Goal: Task Accomplishment & Management: Complete application form

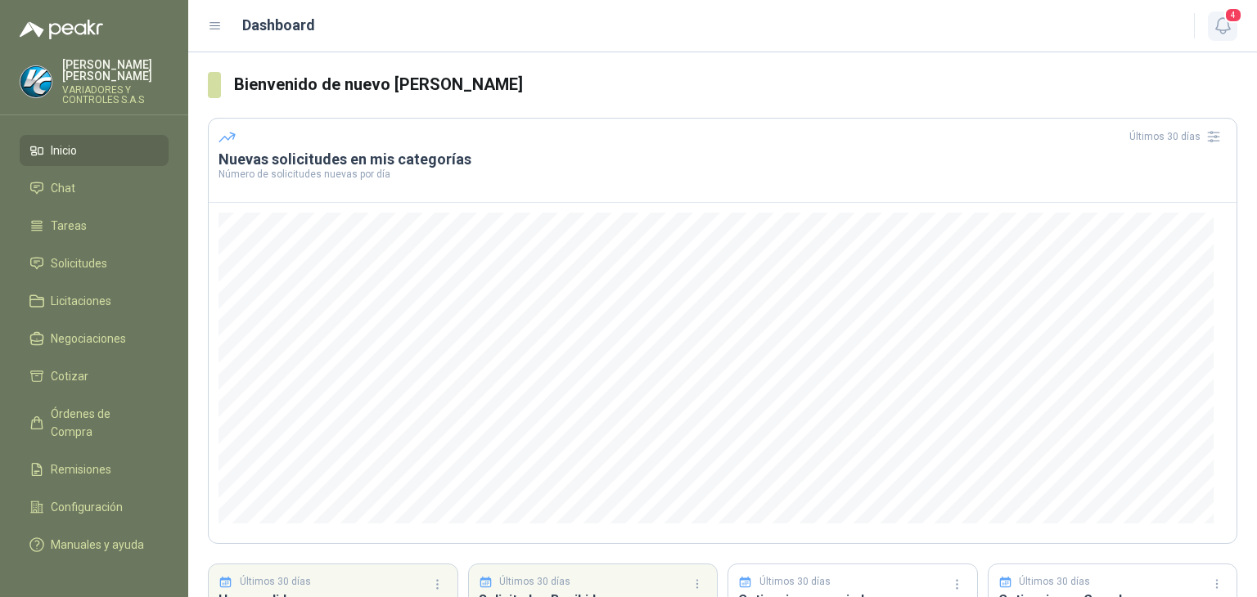
click at [1227, 18] on span "4" at bounding box center [1233, 15] width 18 height 16
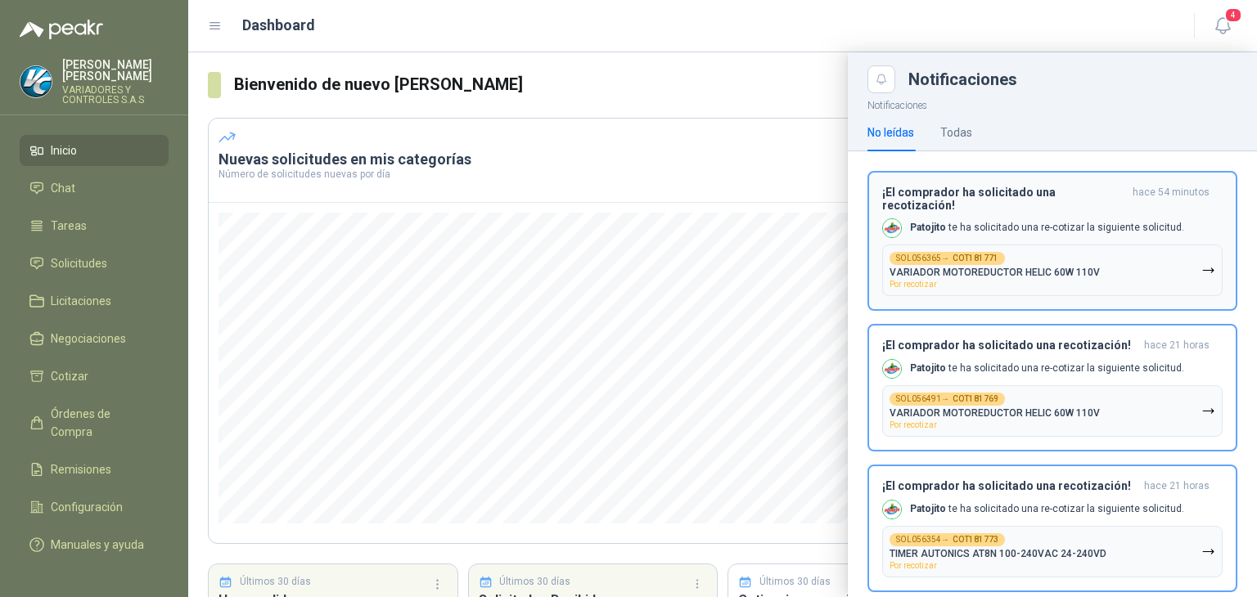
click at [951, 267] on p "VARIADOR MOTOREDUCTOR HELIC 60W 110V" at bounding box center [994, 272] width 210 height 11
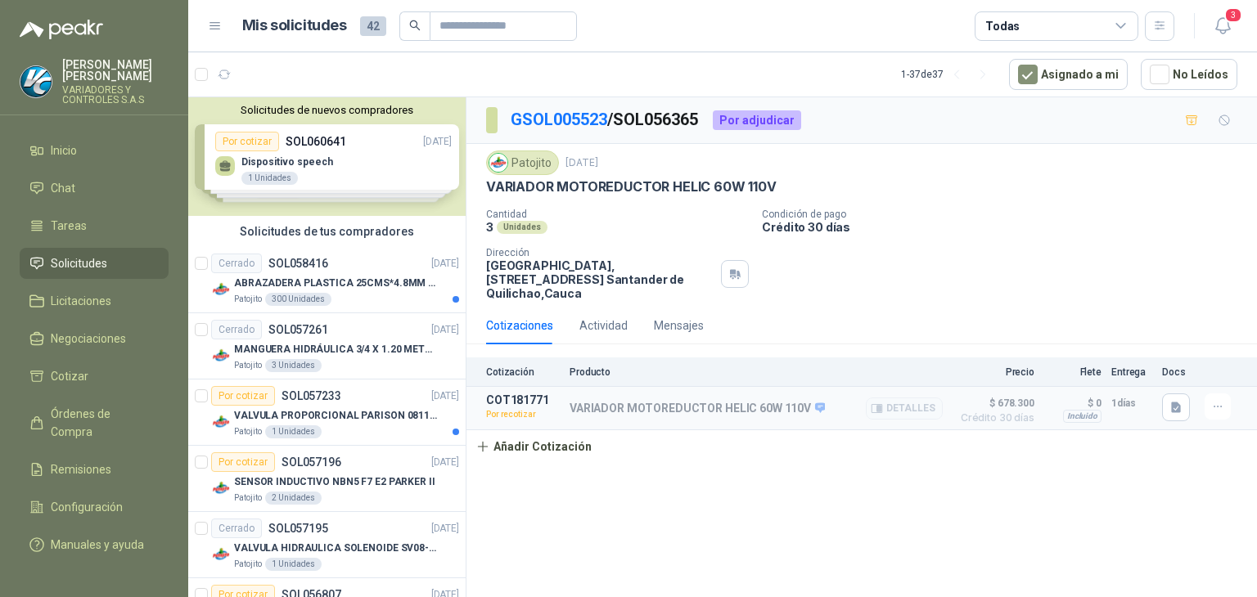
click at [504, 419] on p "Por recotizar" at bounding box center [523, 415] width 74 height 16
click at [1211, 412] on icon "button" at bounding box center [1218, 407] width 14 height 14
click at [1130, 371] on button "Re-cotizar" at bounding box center [1184, 371] width 131 height 26
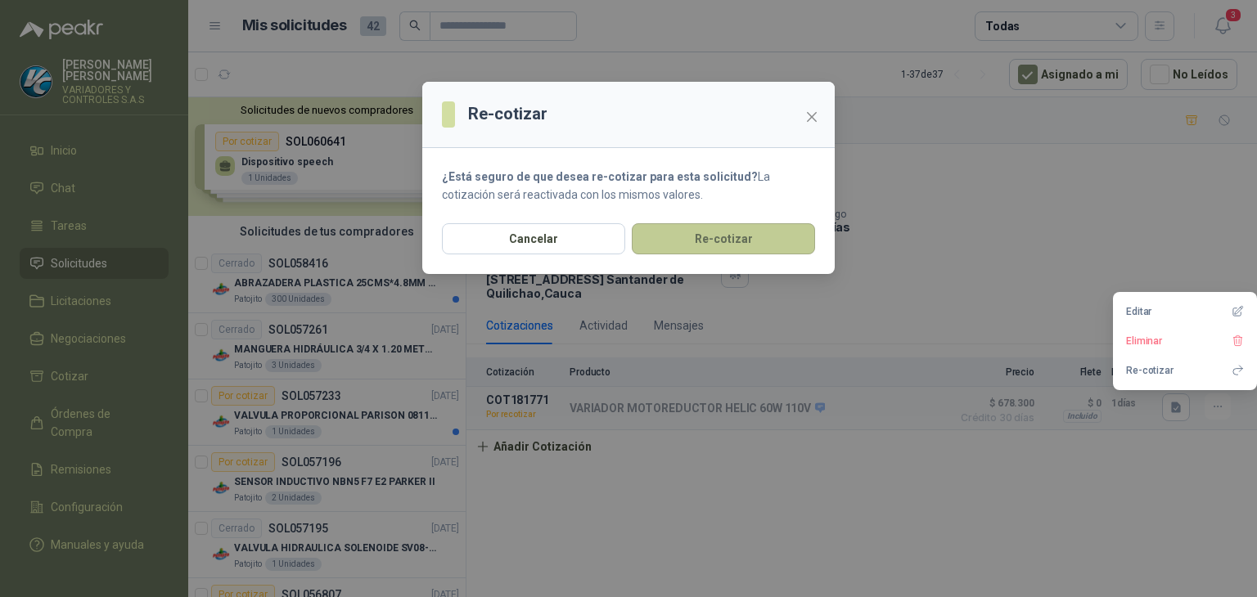
click at [728, 228] on button "Re-cotizar" at bounding box center [723, 238] width 183 height 31
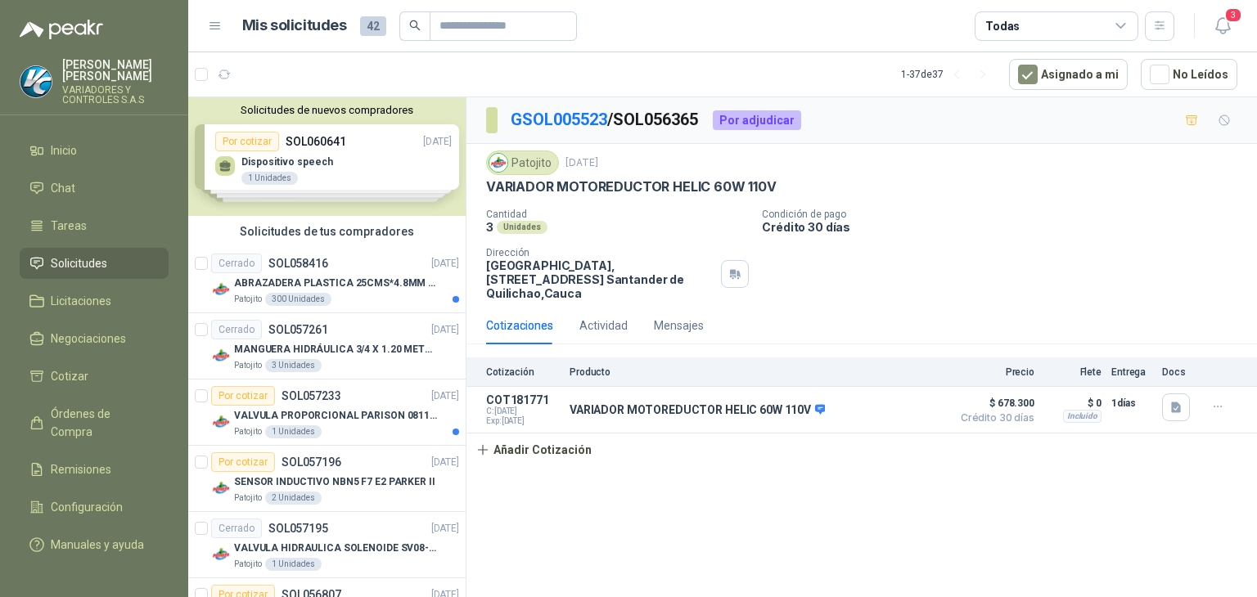
click at [939, 276] on div "Cantidad 3 Unidades Condición de pago Crédito 30 días Dirección Parque Industri…" at bounding box center [861, 255] width 751 height 92
click at [603, 416] on p "VARIADOR MOTOREDUCTOR HELIC 60W 110V" at bounding box center [697, 410] width 255 height 15
click at [922, 412] on button "Detalles" at bounding box center [904, 410] width 77 height 22
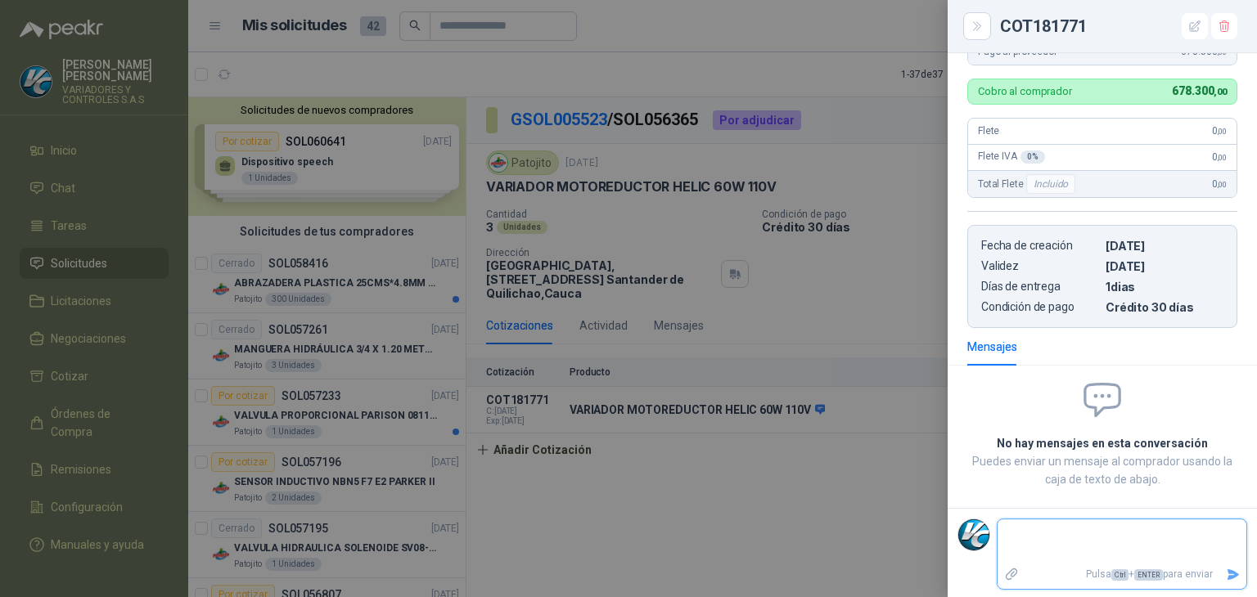
scroll to position [327, 0]
click at [779, 502] on div at bounding box center [628, 298] width 1257 height 597
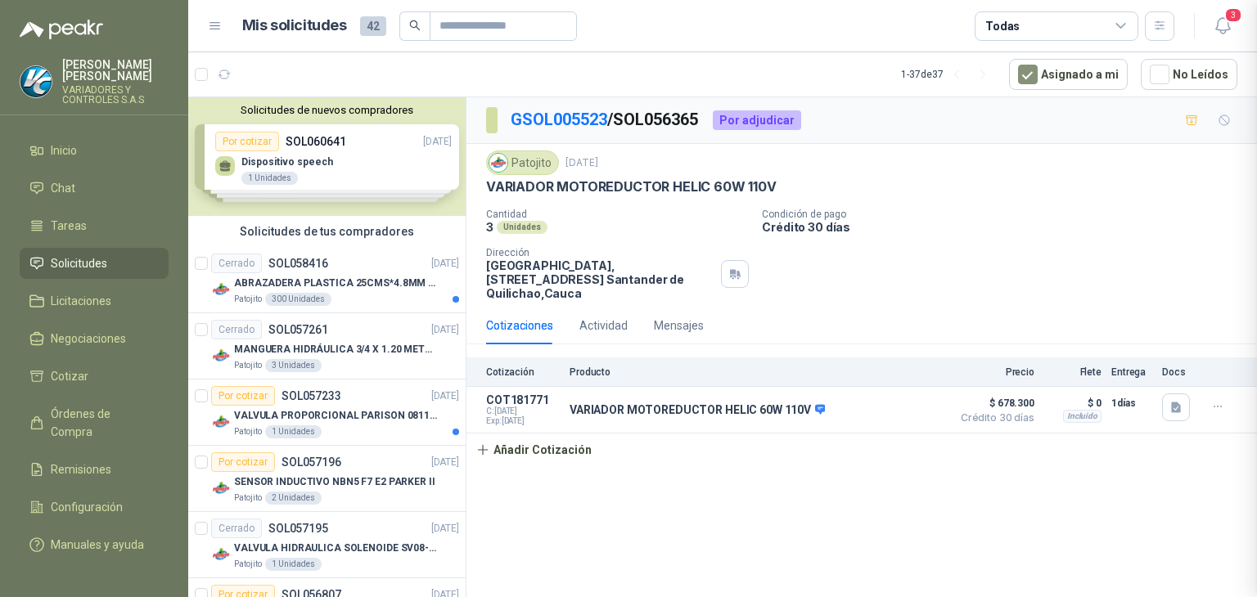
click at [827, 446] on div at bounding box center [628, 298] width 1257 height 597
click at [552, 466] on div "GSOL005523 / SOL056365 Por adjudicar Patojito [DATE] VARIADOR MOTOREDUCTOR HELI…" at bounding box center [861, 350] width 790 height 506
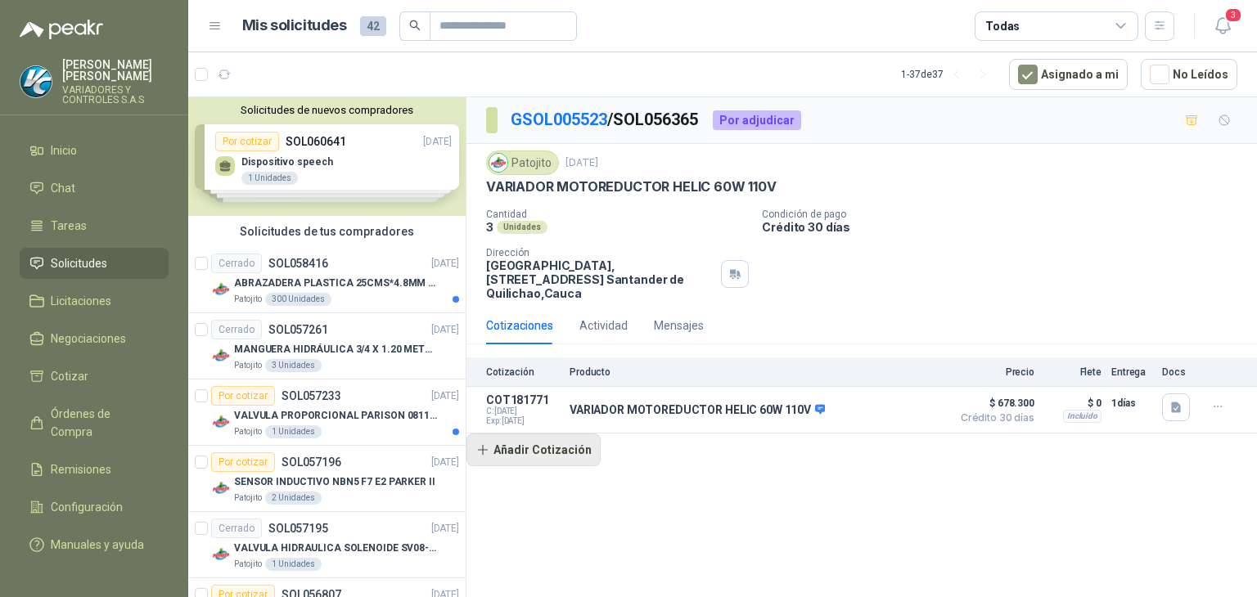
click at [552, 460] on button "Añadir Cotización" at bounding box center [533, 450] width 134 height 33
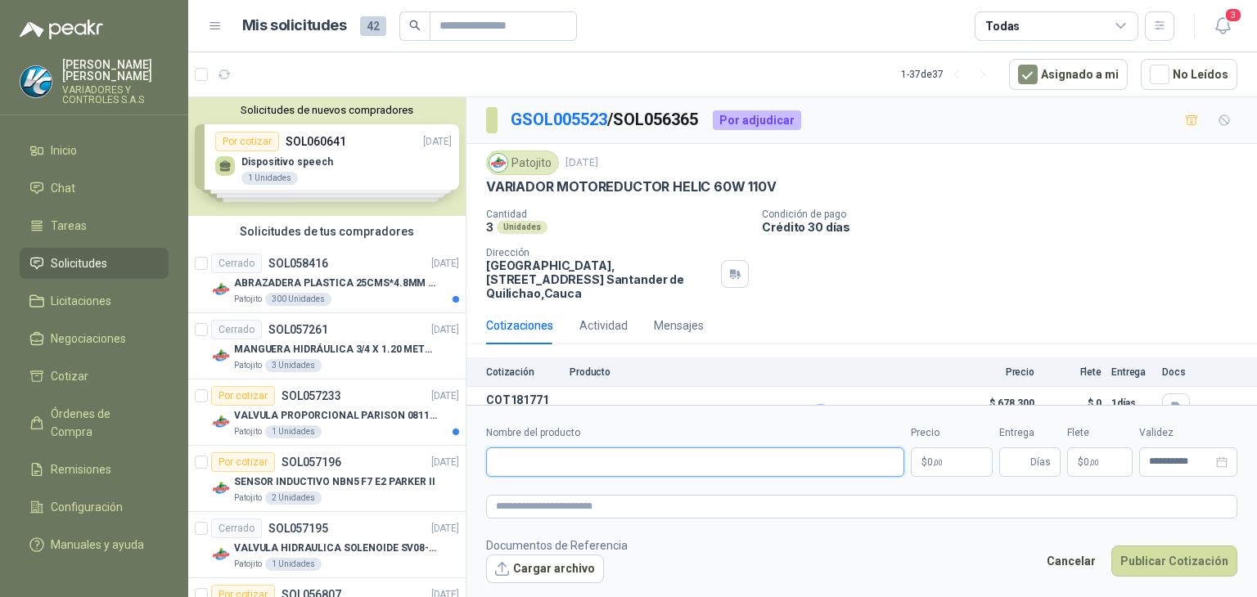
click at [583, 475] on input "Nombre del producto" at bounding box center [695, 462] width 418 height 29
type input "**********"
click at [553, 507] on textarea at bounding box center [861, 507] width 751 height 24
type textarea "*"
type textarea "**"
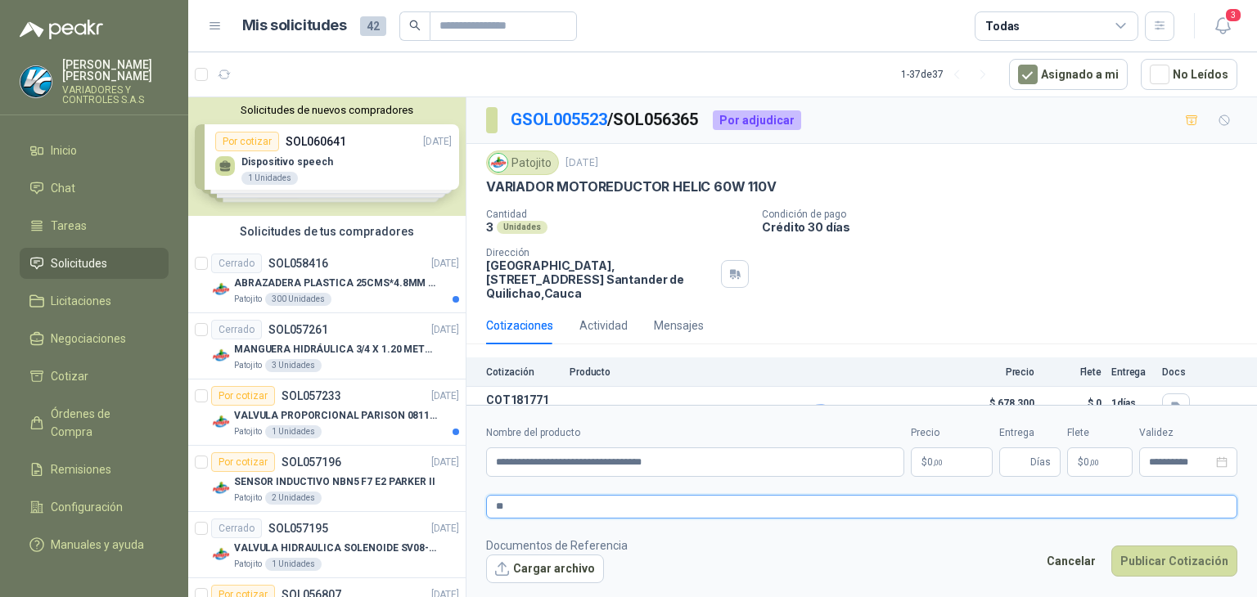
type textarea "***"
type textarea "****"
type textarea "*****"
type textarea "******"
type textarea "*******"
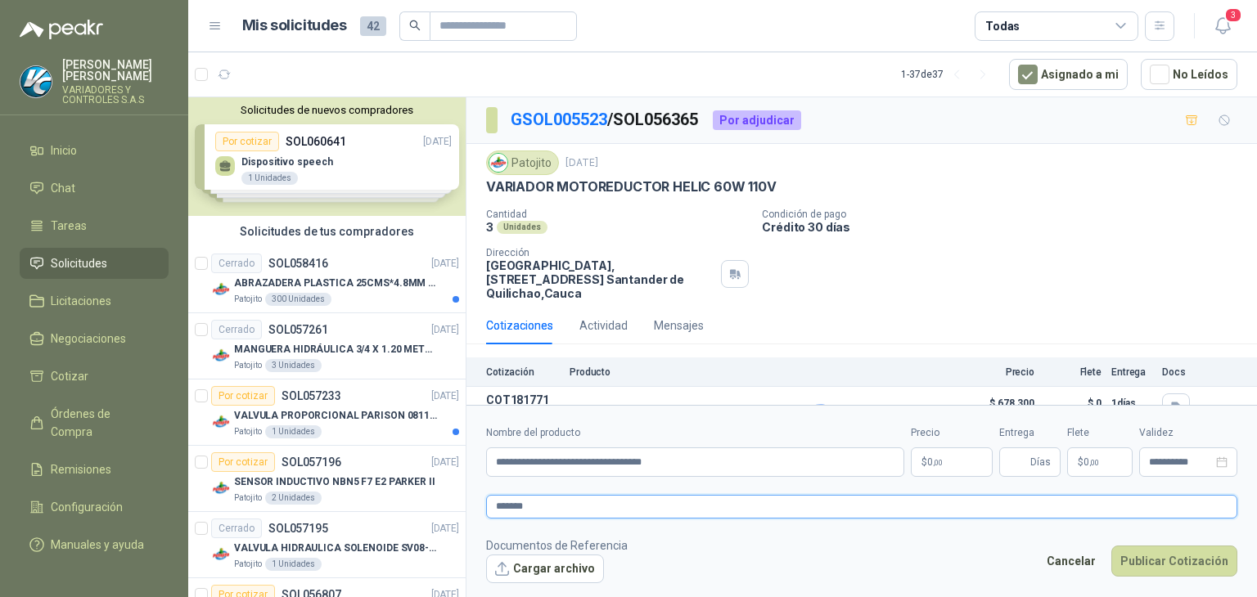
type textarea "********"
type textarea "*******"
type textarea "********"
click at [945, 459] on p "$ 0 ,00" at bounding box center [952, 462] width 82 height 29
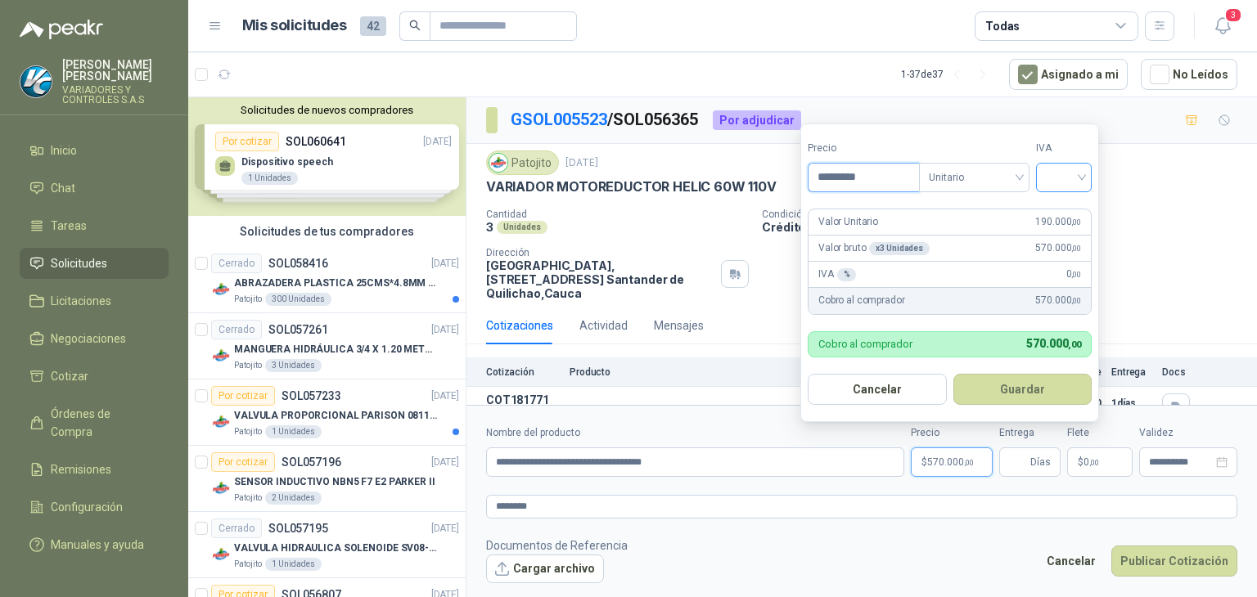
type input "*********"
click at [1073, 184] on input "search" at bounding box center [1064, 176] width 36 height 25
click at [1053, 209] on div "19%" at bounding box center [1067, 212] width 30 height 18
click at [988, 382] on button "Guardar" at bounding box center [1025, 389] width 141 height 31
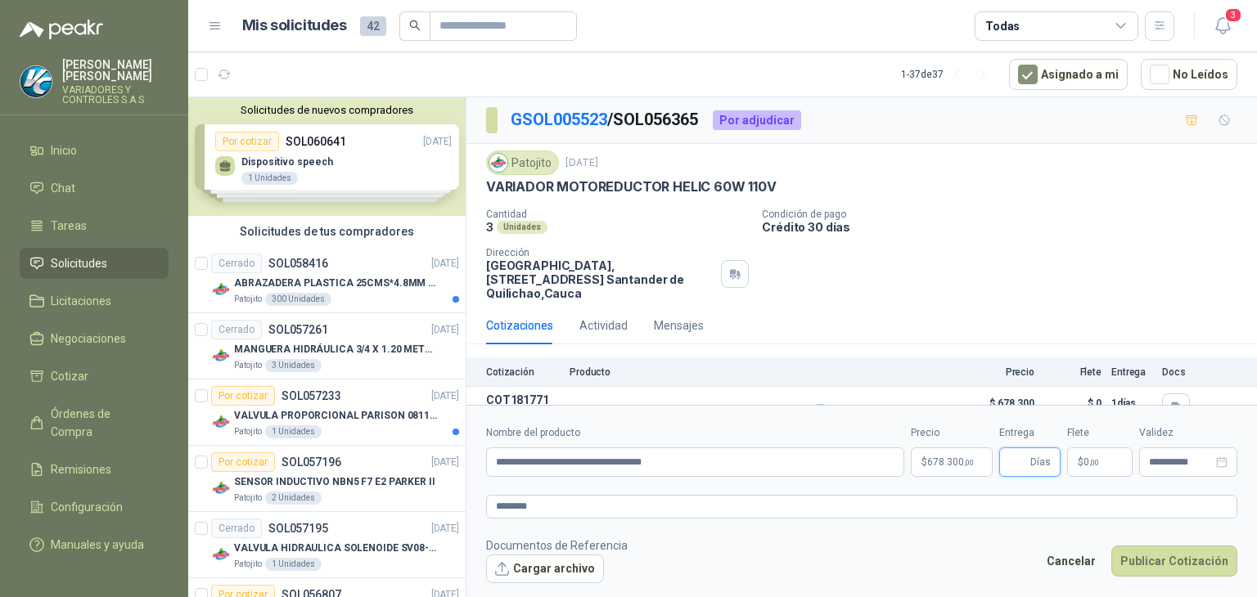
click at [1019, 466] on input "Entrega" at bounding box center [1018, 462] width 18 height 28
type input "*"
click at [540, 572] on button "Cargar archivo" at bounding box center [545, 569] width 118 height 29
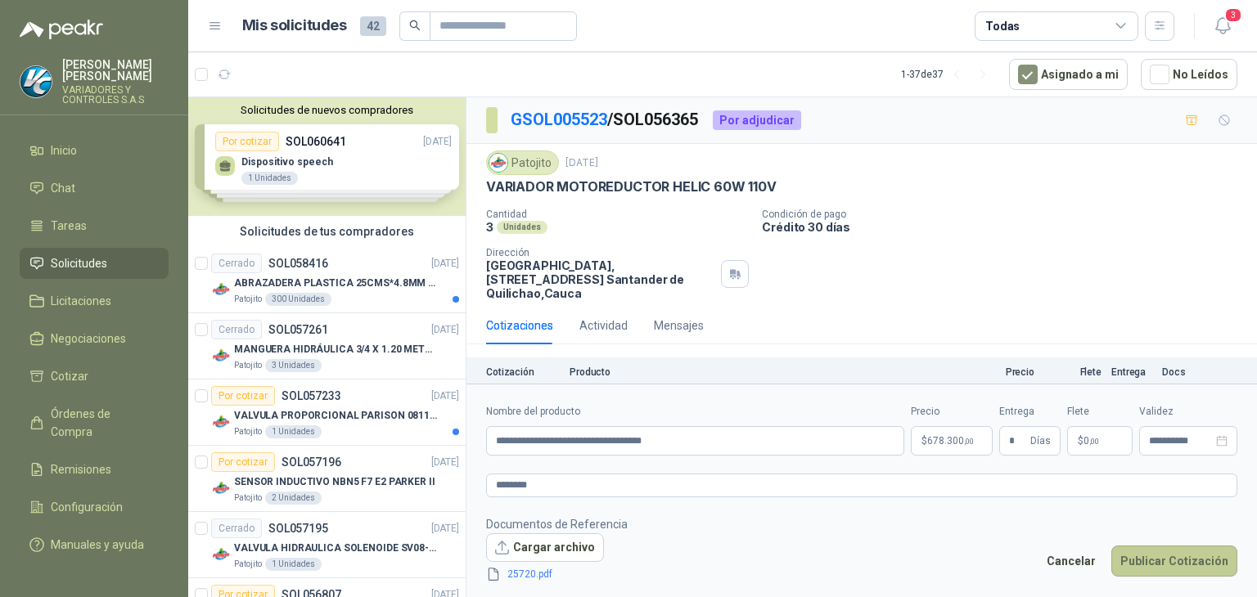
click at [1179, 557] on button "Publicar Cotización" at bounding box center [1174, 561] width 126 height 31
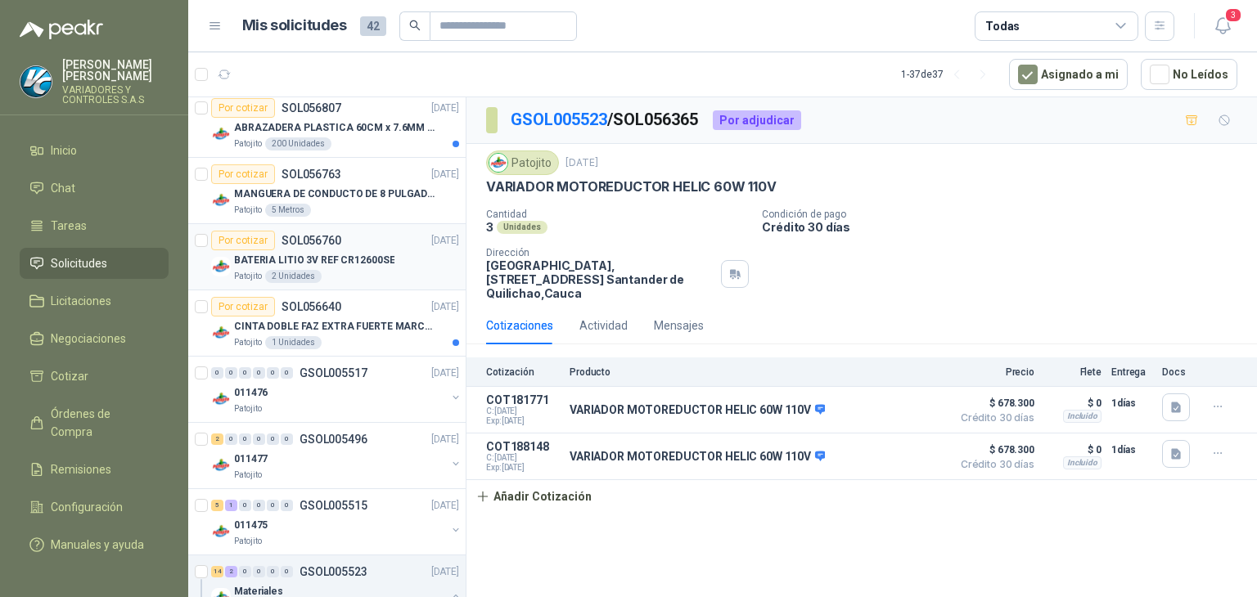
scroll to position [491, 0]
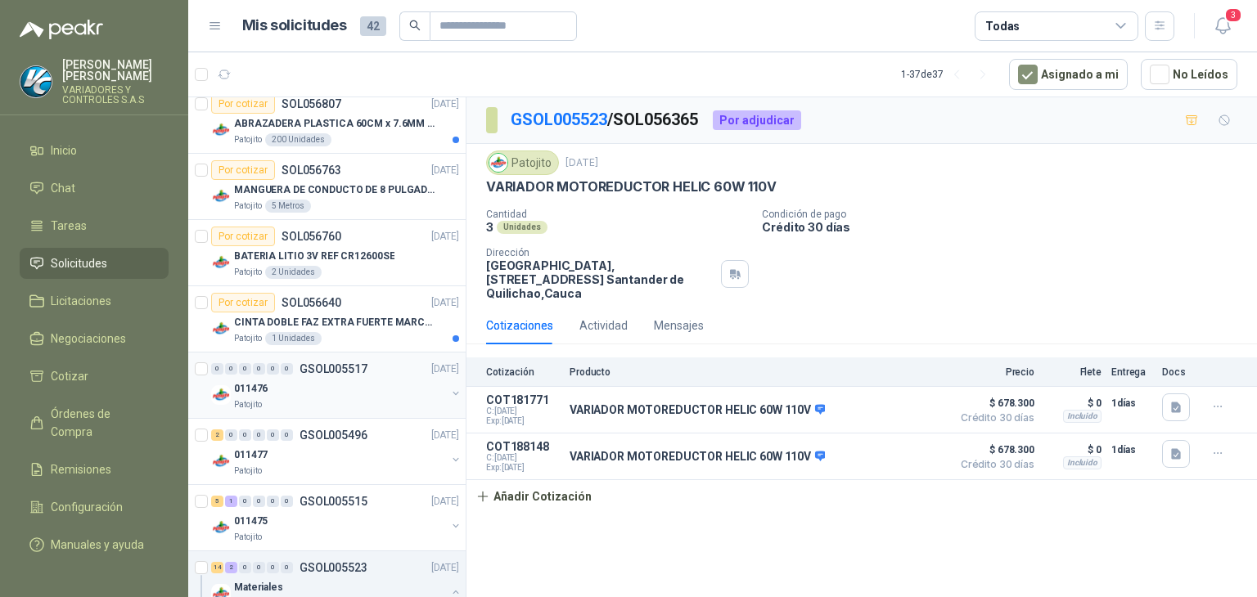
click at [385, 413] on div "0 0 0 0 0 0 GSOL005517 [DATE] 011476 Patojito" at bounding box center [326, 386] width 277 height 66
click at [385, 403] on div "Patojito" at bounding box center [340, 404] width 212 height 13
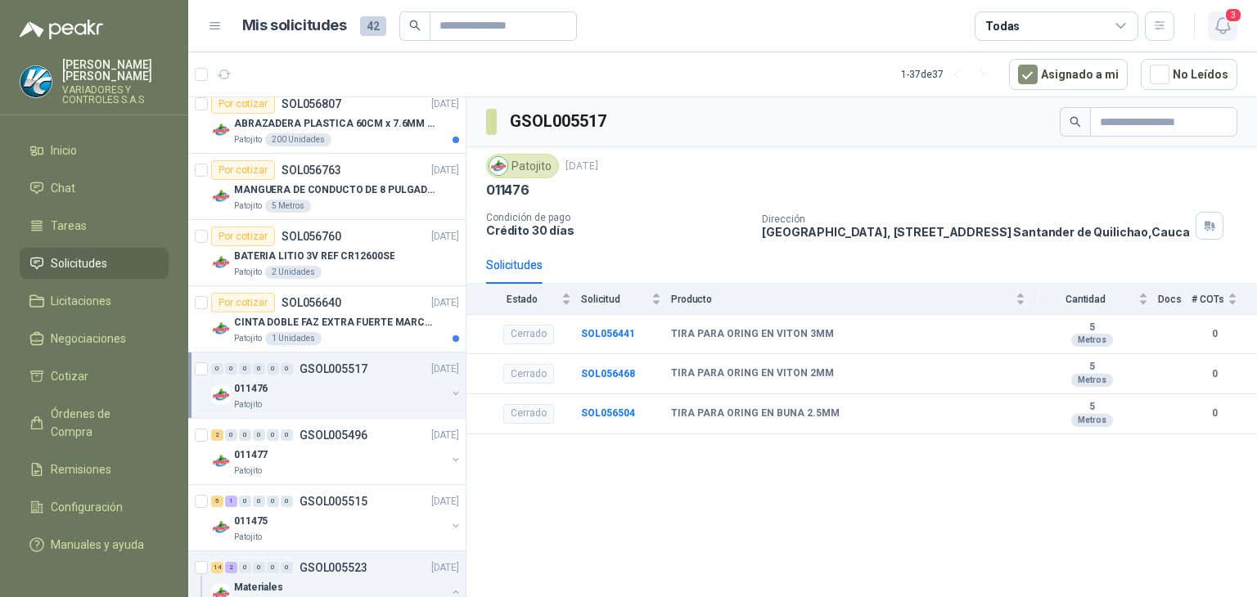
click at [1221, 35] on icon "button" at bounding box center [1223, 26] width 20 height 20
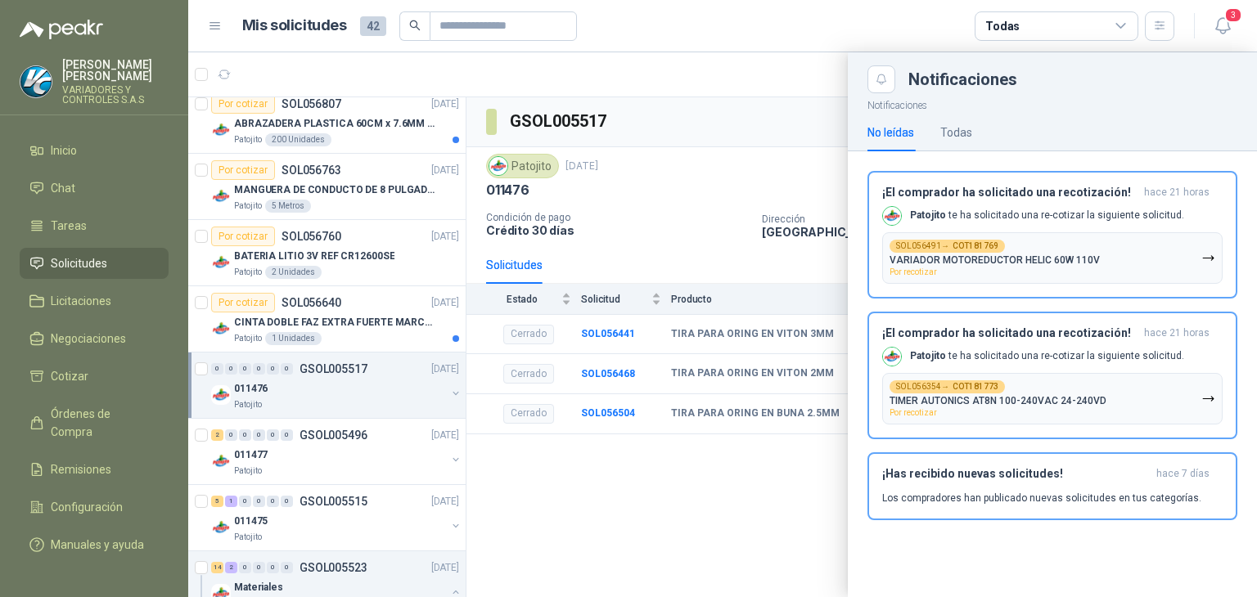
click at [684, 75] on div at bounding box center [722, 324] width 1069 height 545
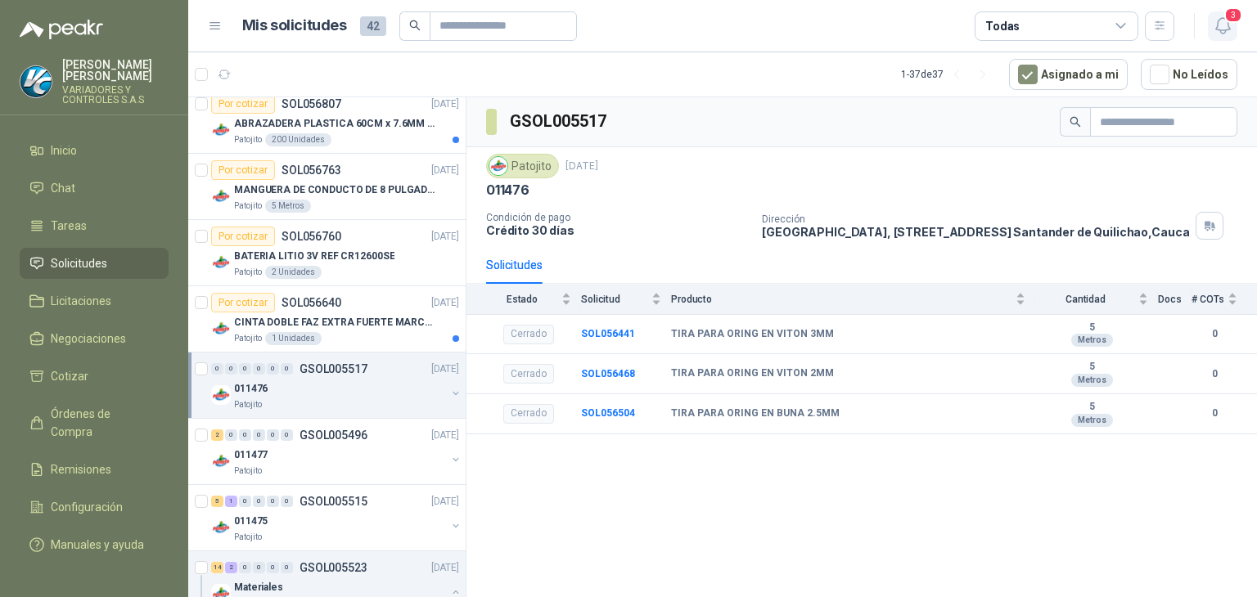
click at [1224, 25] on icon "button" at bounding box center [1223, 26] width 20 height 20
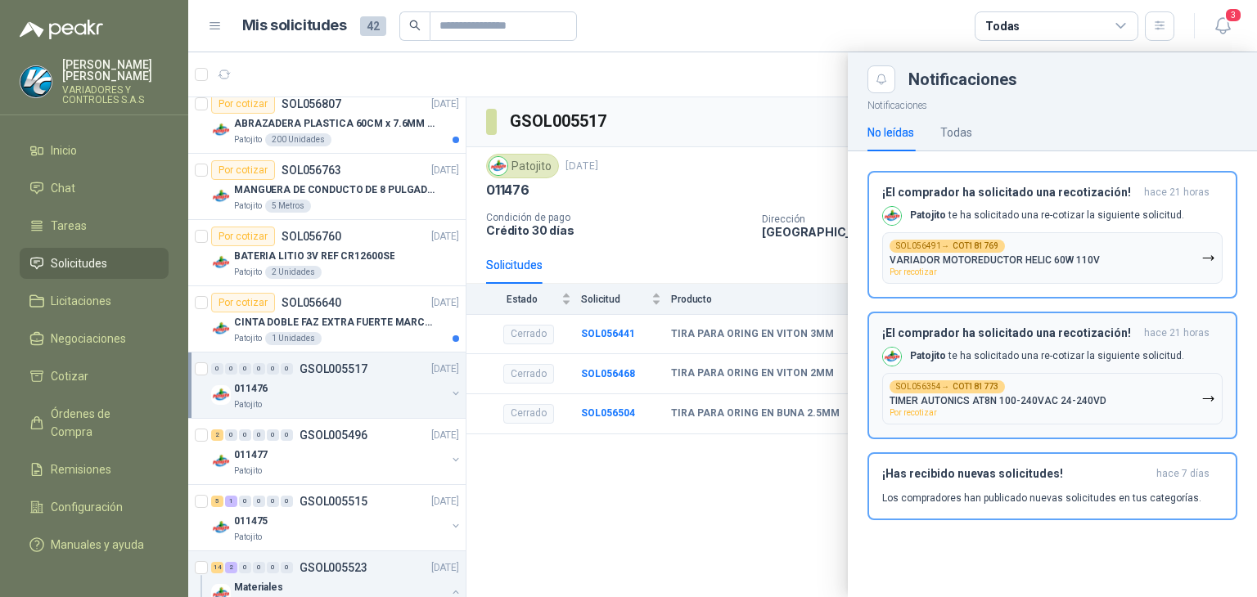
click at [955, 385] on b "COT181773" at bounding box center [975, 387] width 46 height 8
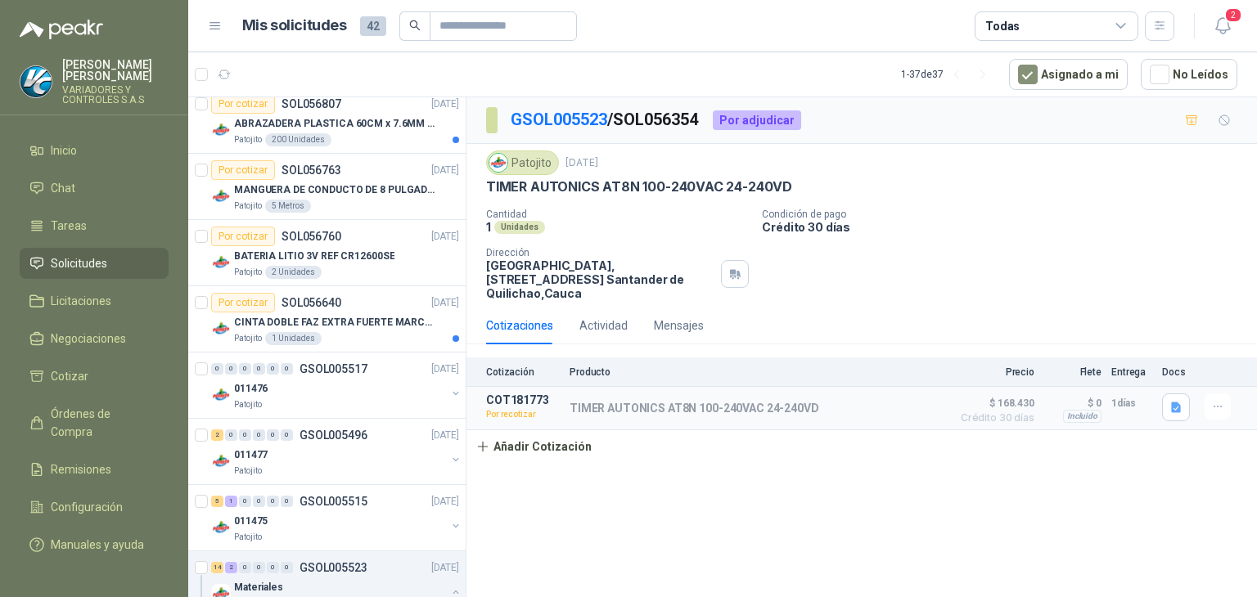
click at [750, 452] on div "Cotización Producto Precio Flete Entrega Docs COT181773 Por recotizar TIMER AUT…" at bounding box center [861, 411] width 790 height 106
click at [1209, 409] on button "button" at bounding box center [1217, 407] width 26 height 26
click at [1184, 405] on button "button" at bounding box center [1176, 408] width 28 height 28
click at [1073, 350] on button "25721.pdf" at bounding box center [1066, 353] width 69 height 17
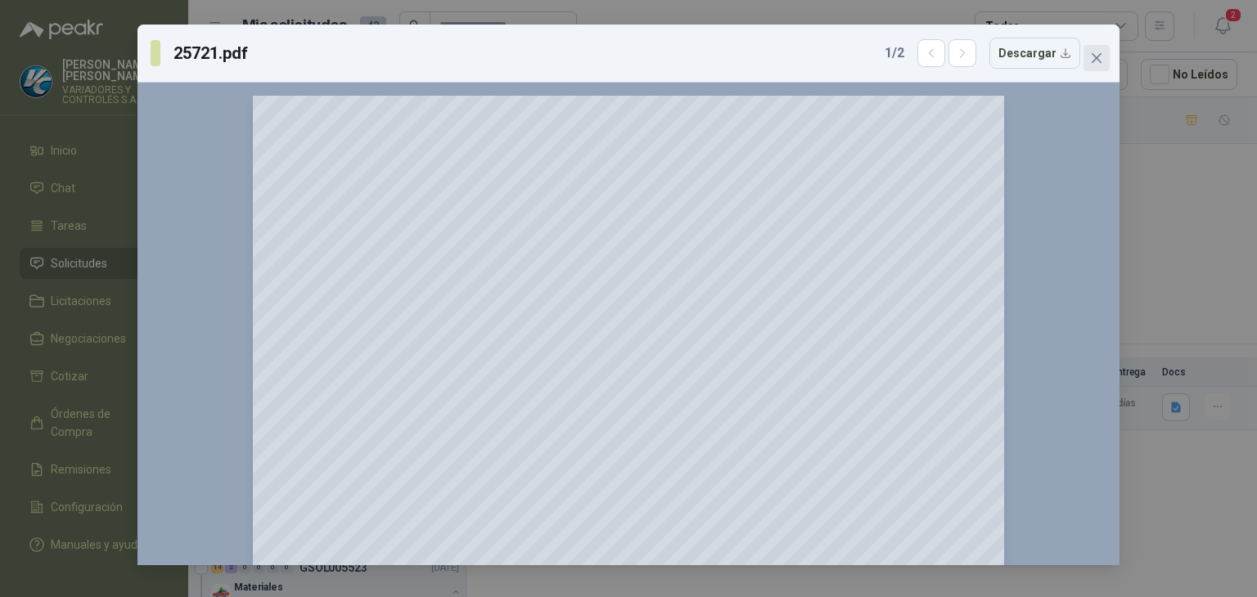
click at [1089, 56] on span "Close" at bounding box center [1096, 58] width 26 height 13
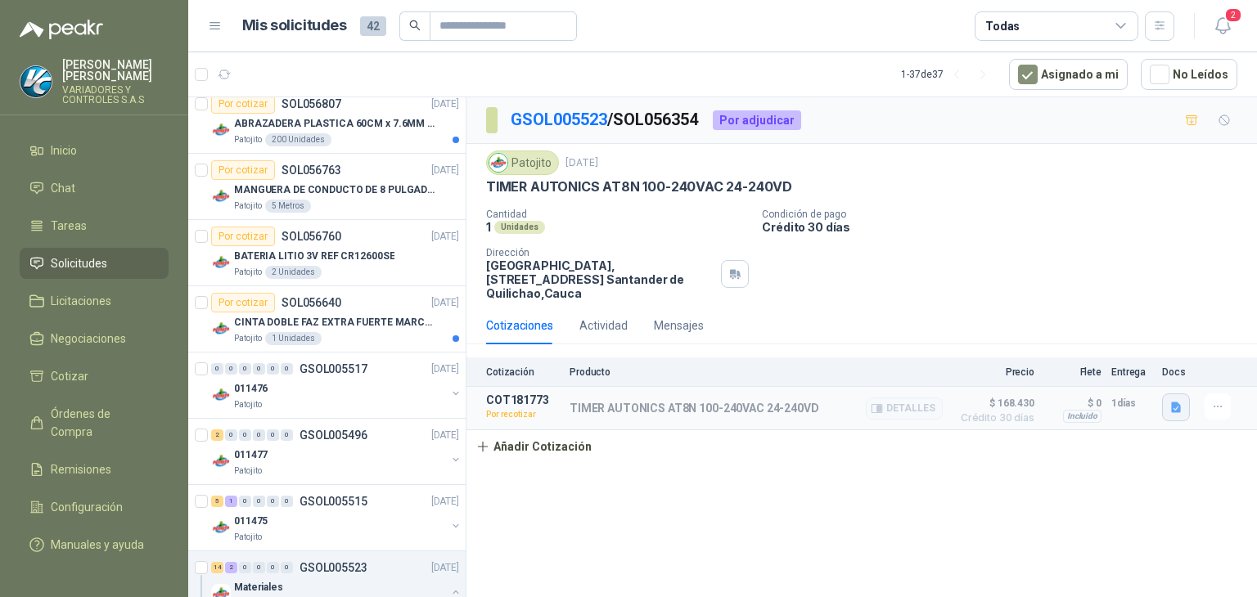
click at [1173, 403] on icon "button" at bounding box center [1176, 408] width 10 height 11
click at [1096, 353] on button "25721.pdf" at bounding box center [1066, 353] width 69 height 17
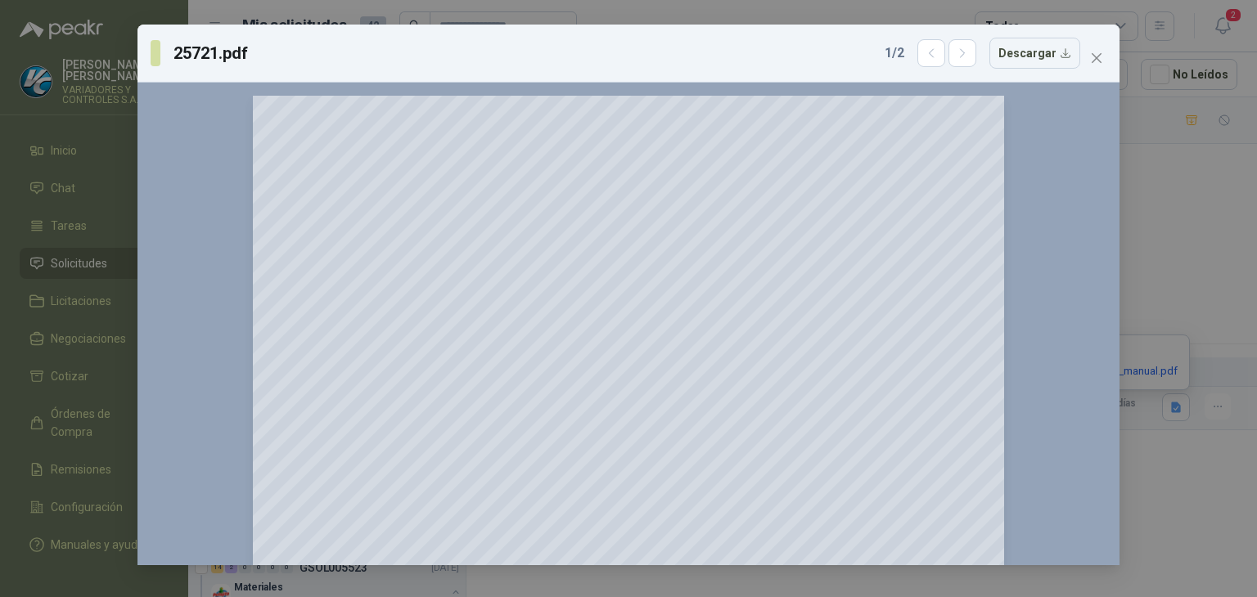
click at [1162, 240] on div "25721.pdf 1 / 2 Descargar 150 %" at bounding box center [628, 298] width 1257 height 597
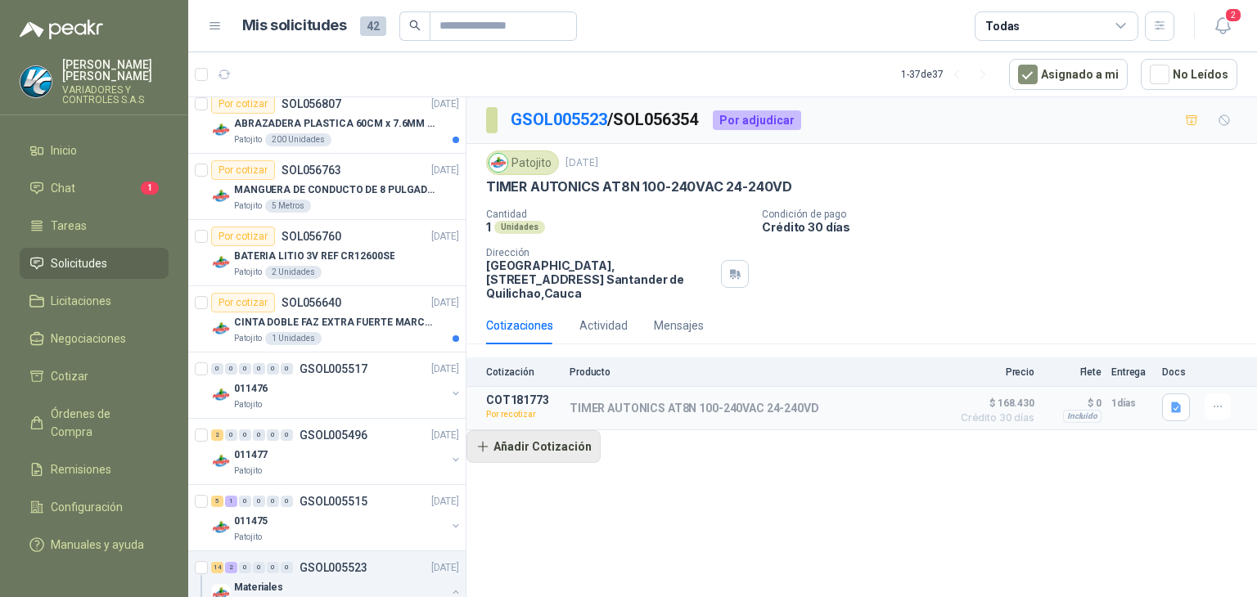
click at [535, 434] on button "Añadir Cotización" at bounding box center [533, 446] width 134 height 33
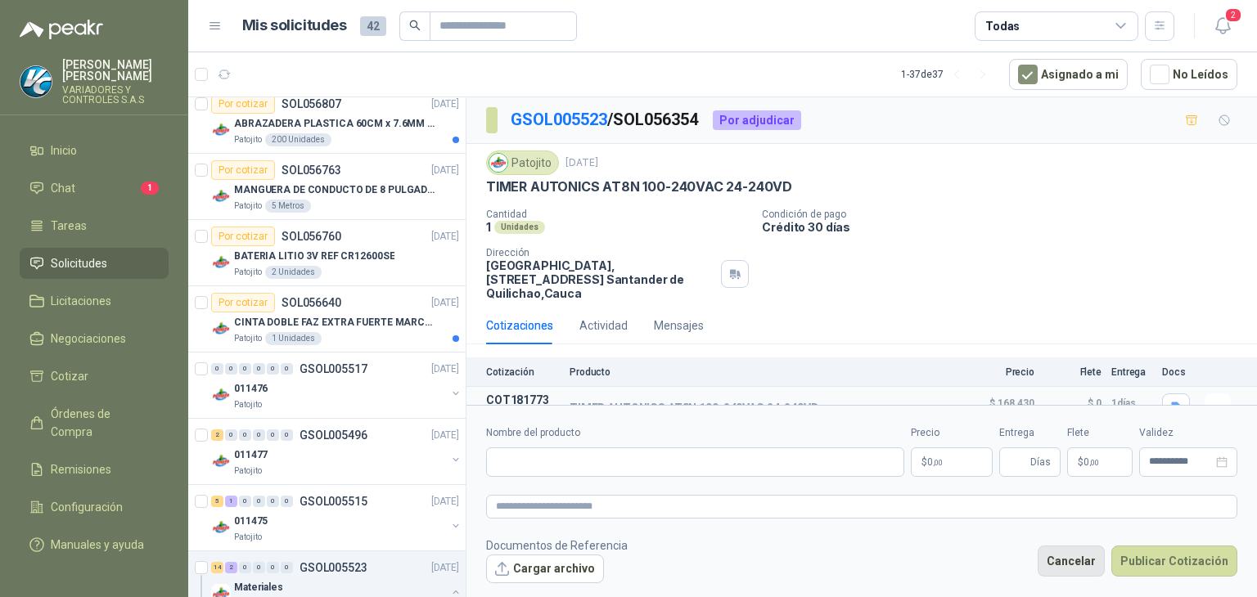
click at [1062, 560] on button "Cancelar" at bounding box center [1071, 561] width 67 height 31
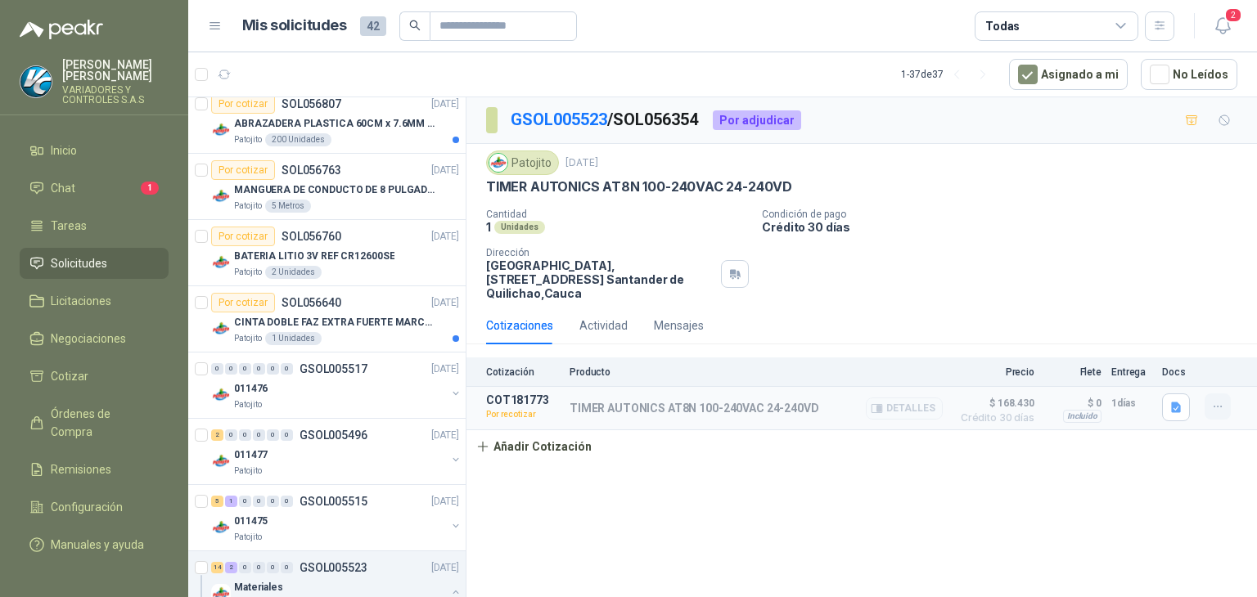
click at [1204, 412] on button "button" at bounding box center [1217, 407] width 26 height 26
click at [1150, 362] on button "Re-cotizar" at bounding box center [1184, 371] width 131 height 26
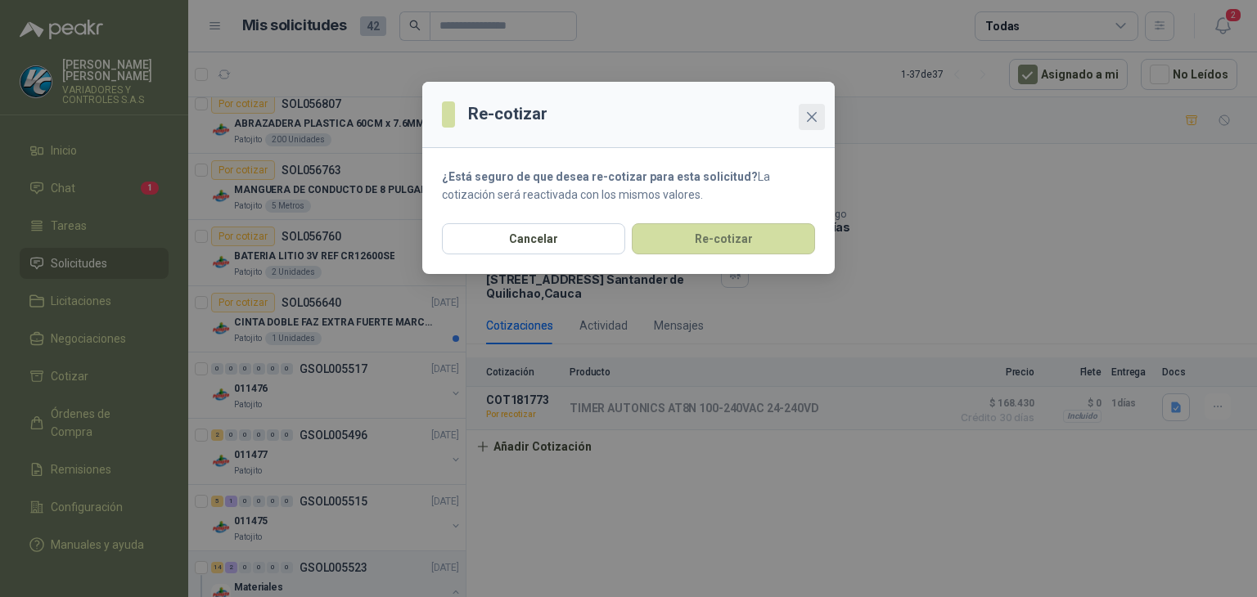
click at [808, 119] on icon "close" at bounding box center [811, 116] width 13 height 13
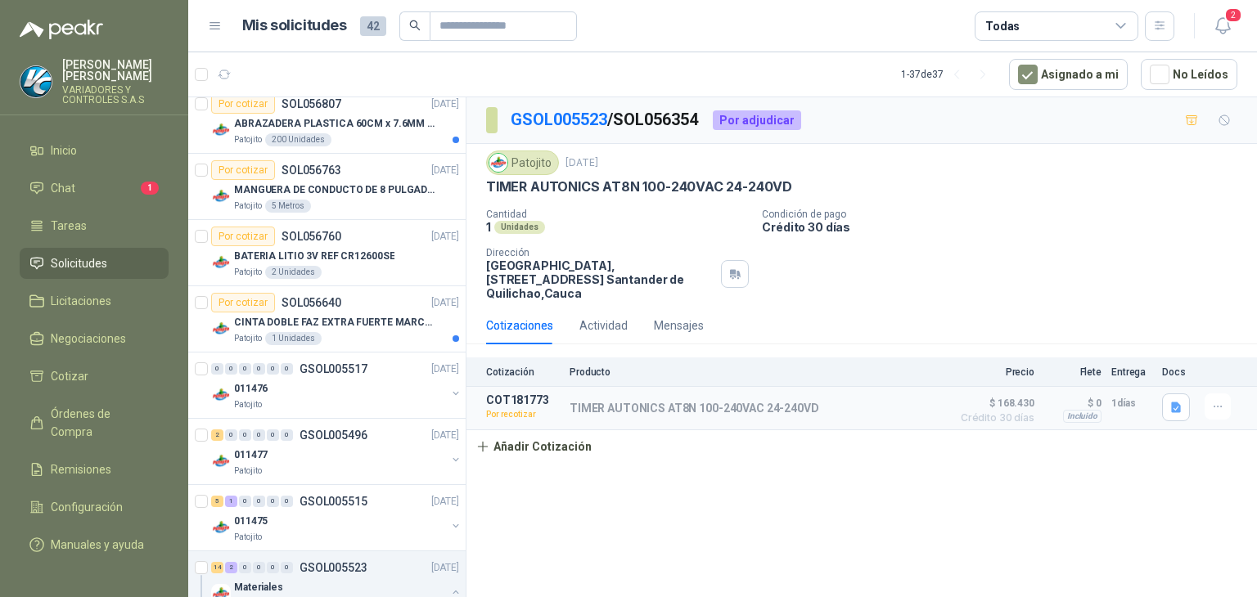
click at [1240, 24] on header "Mis solicitudes 42 Todas 2" at bounding box center [722, 26] width 1069 height 52
click at [1232, 25] on icon "button" at bounding box center [1223, 26] width 20 height 20
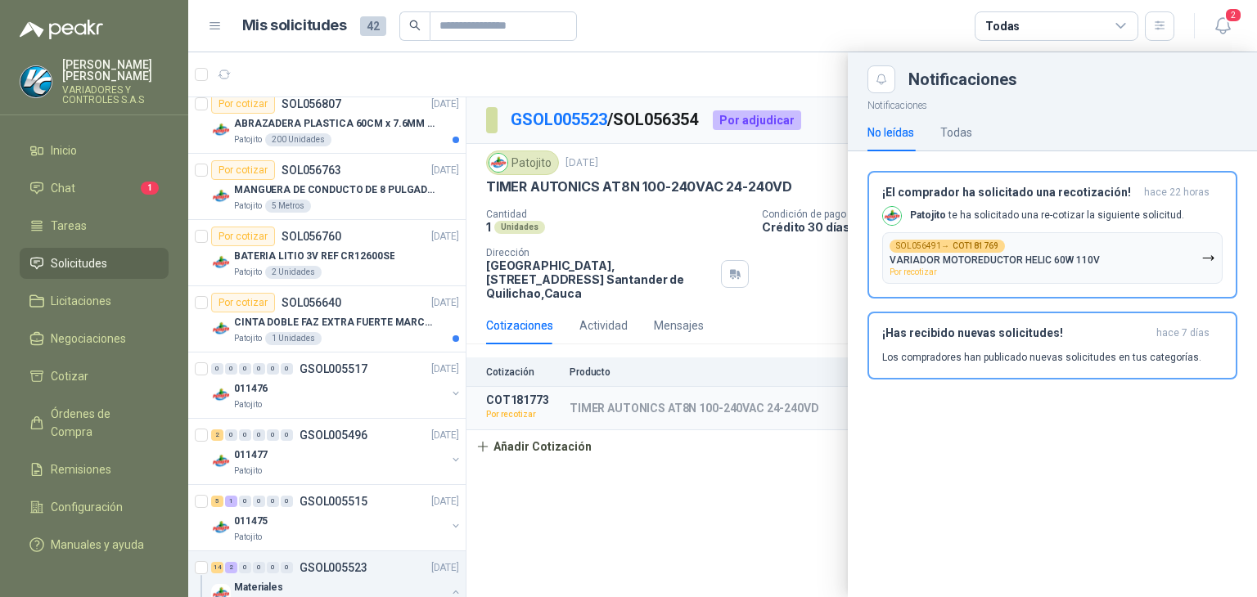
click at [725, 278] on div at bounding box center [722, 324] width 1069 height 545
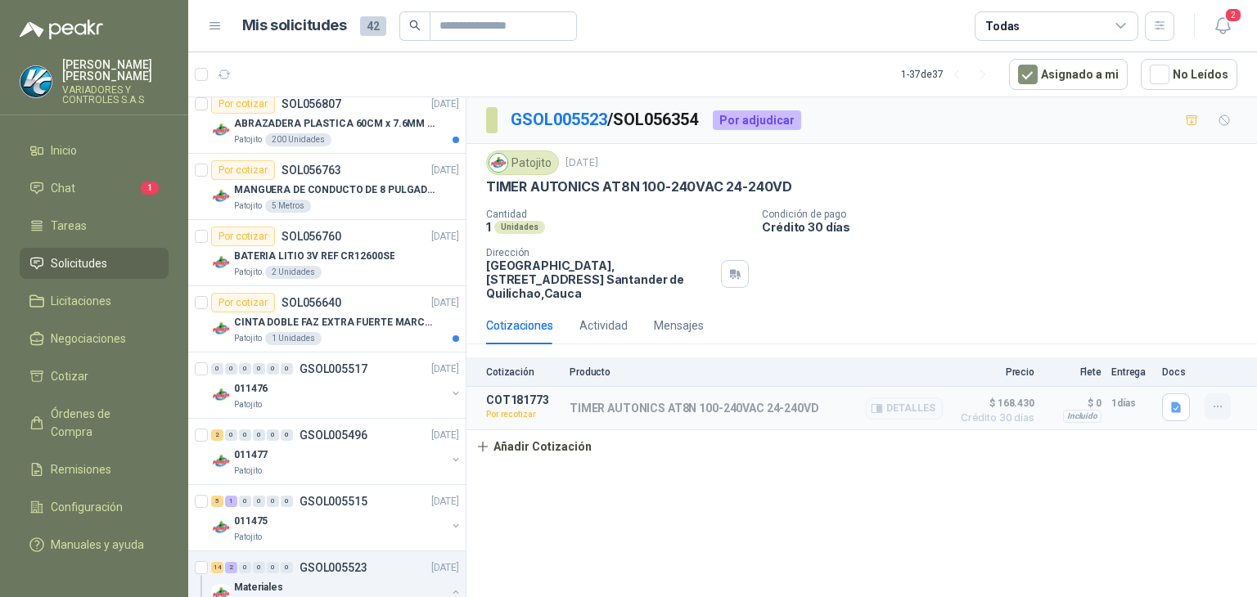
click at [1211, 403] on icon "button" at bounding box center [1218, 407] width 14 height 14
click at [1151, 368] on button "Re-cotizar" at bounding box center [1184, 371] width 131 height 26
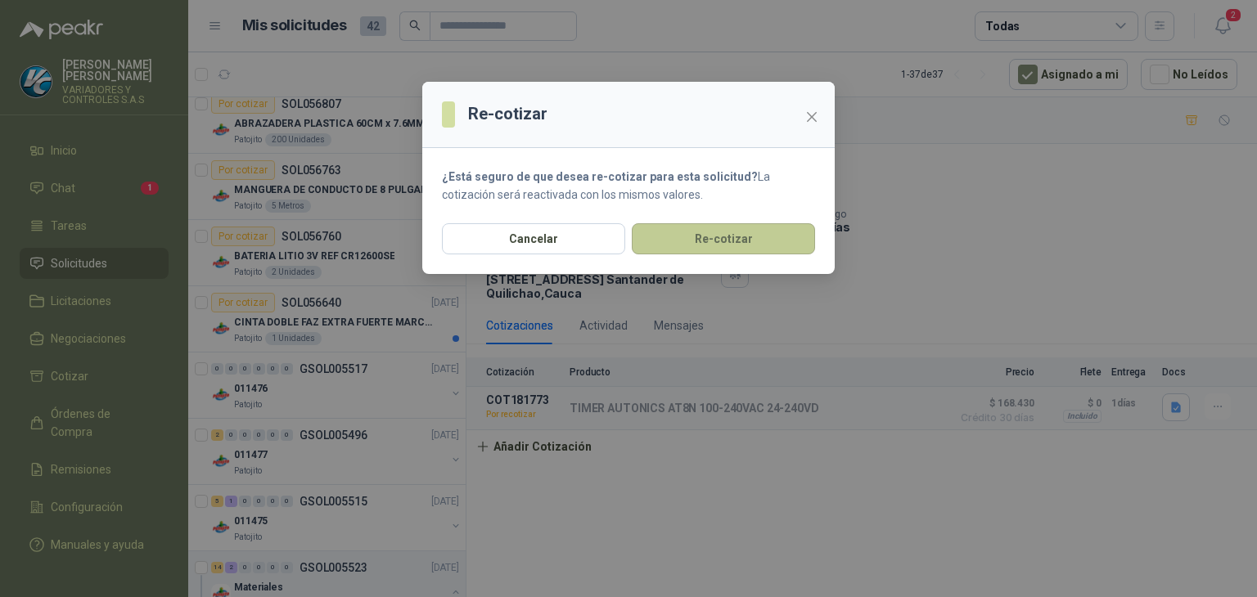
click at [700, 236] on button "Re-cotizar" at bounding box center [723, 238] width 183 height 31
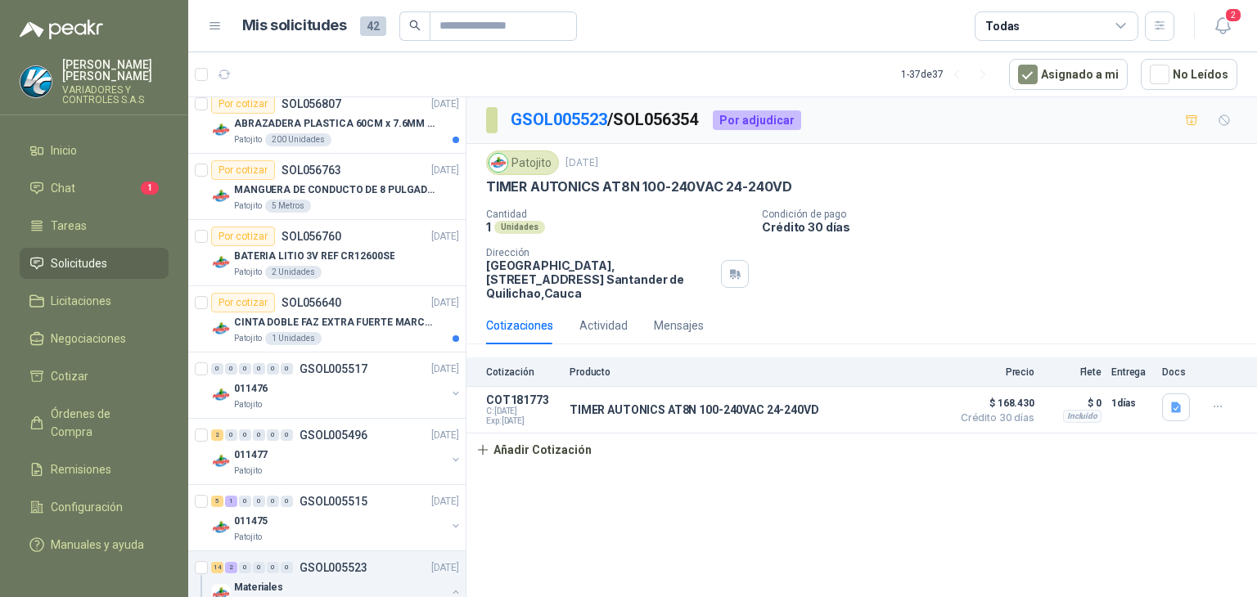
click at [849, 534] on div "GSOL005523 / SOL056354 Por adjudicar Patojito [DATE] TIMER AUTONICS AT8N 100-24…" at bounding box center [861, 350] width 790 height 506
click at [553, 448] on button "Añadir Cotización" at bounding box center [533, 450] width 134 height 33
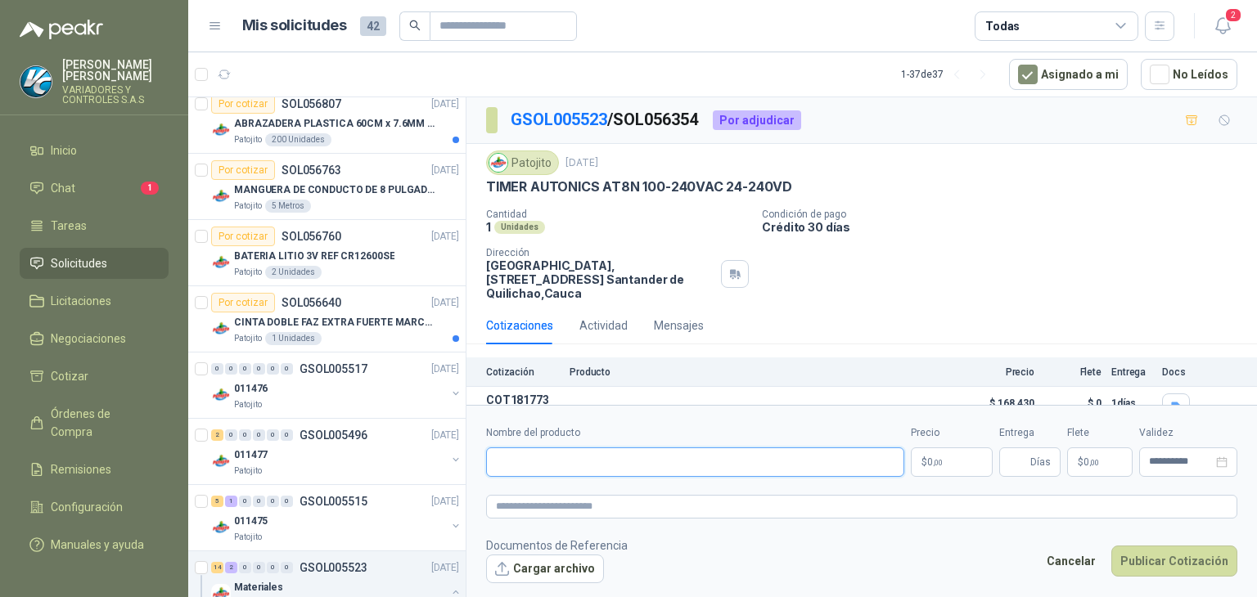
click at [556, 456] on input "Nombre del producto" at bounding box center [695, 462] width 418 height 29
click at [550, 187] on p "TIMER AUTONICS AT8N 100-240VAC 24-240VD" at bounding box center [639, 186] width 306 height 17
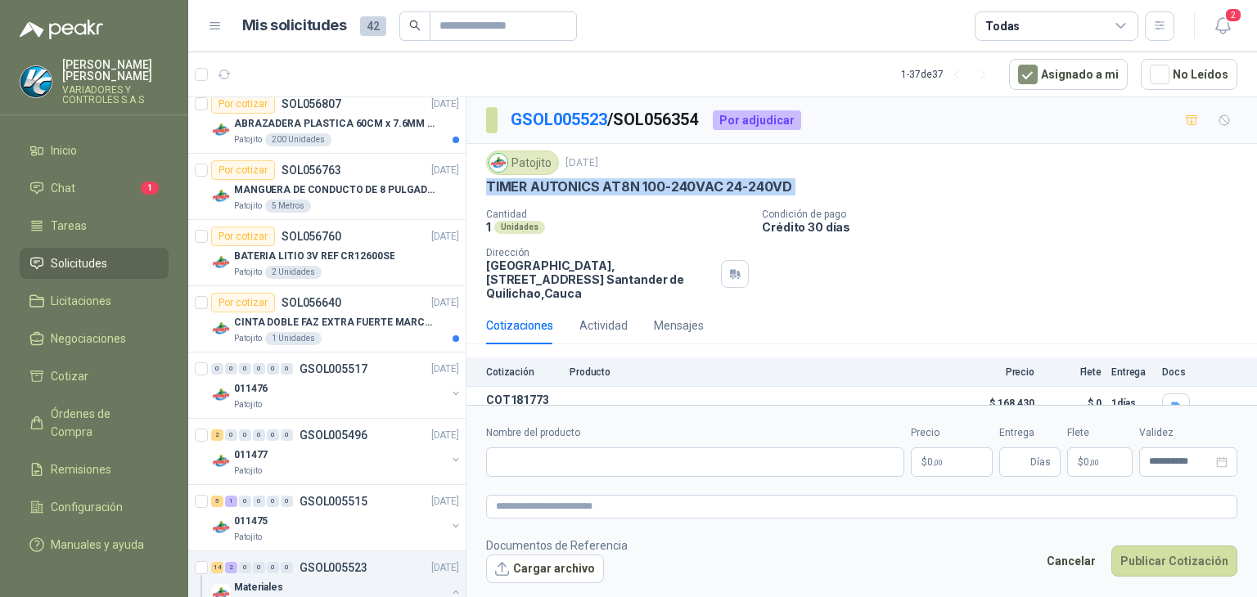
click at [550, 187] on p "TIMER AUTONICS AT8N 100-240VAC 24-240VD" at bounding box center [639, 186] width 306 height 17
copy p "TIMER AUTONICS AT8N 100-240VAC 24-240VD"
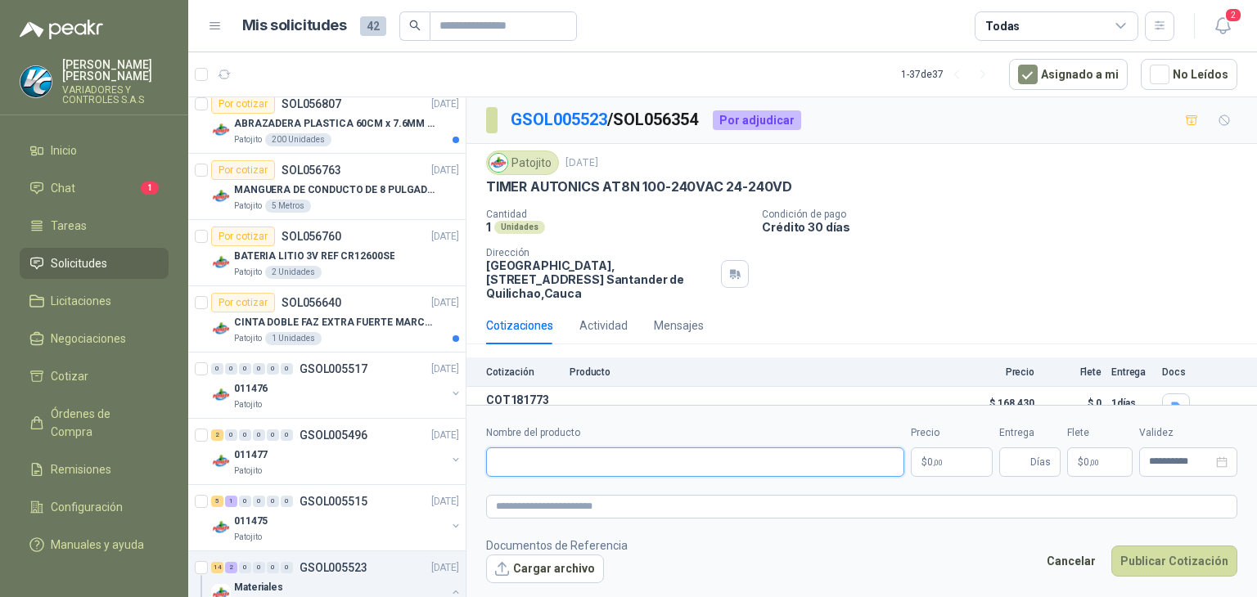
click at [585, 472] on input "Nombre del producto" at bounding box center [695, 462] width 418 height 29
drag, startPoint x: 585, startPoint y: 472, endPoint x: 515, endPoint y: 463, distance: 70.9
click at [515, 463] on input "Nombre del producto" at bounding box center [695, 462] width 418 height 29
type input "**********"
click at [950, 466] on p "$ 0 ,00" at bounding box center [952, 462] width 82 height 29
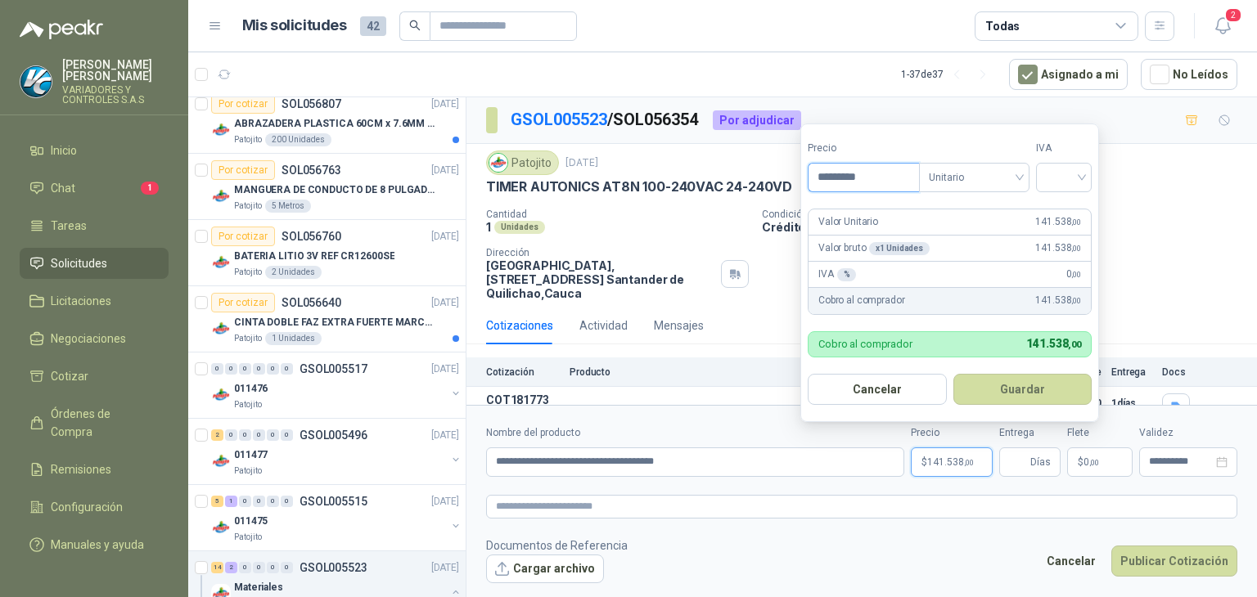
type input "*********"
click at [1050, 179] on input "search" at bounding box center [1064, 176] width 36 height 25
click at [1051, 216] on div "19%" at bounding box center [1067, 212] width 50 height 26
click at [1016, 182] on span "Unitario" at bounding box center [977, 177] width 91 height 25
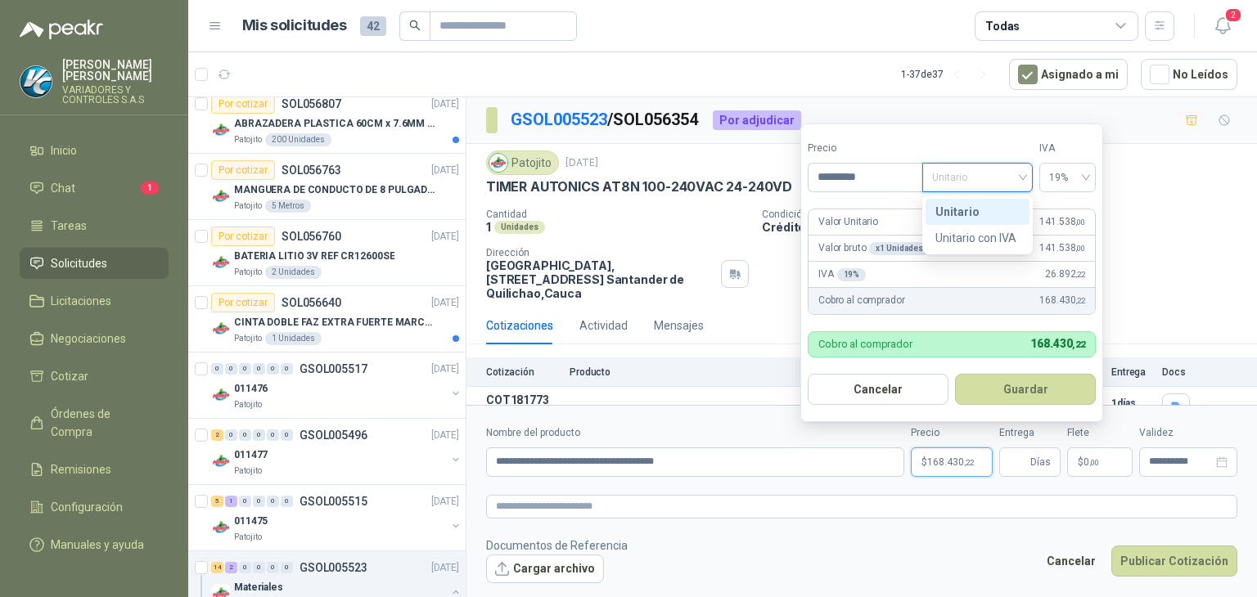
click at [1007, 146] on label "Tipo" at bounding box center [977, 149] width 110 height 16
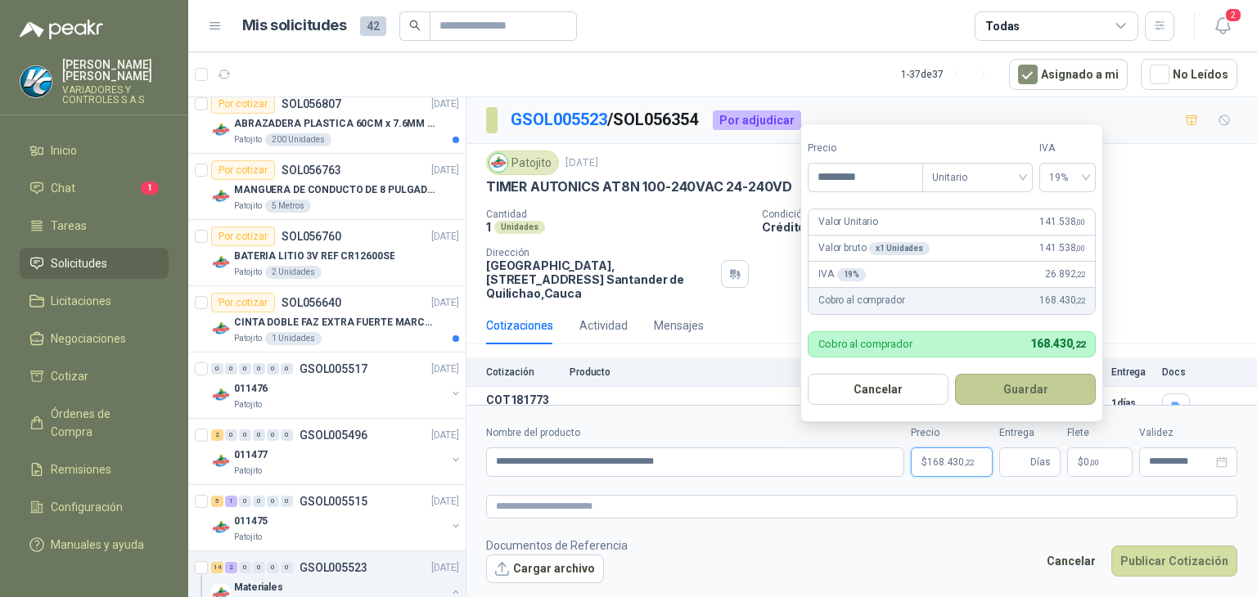
click at [1015, 389] on button "Guardar" at bounding box center [1025, 389] width 141 height 31
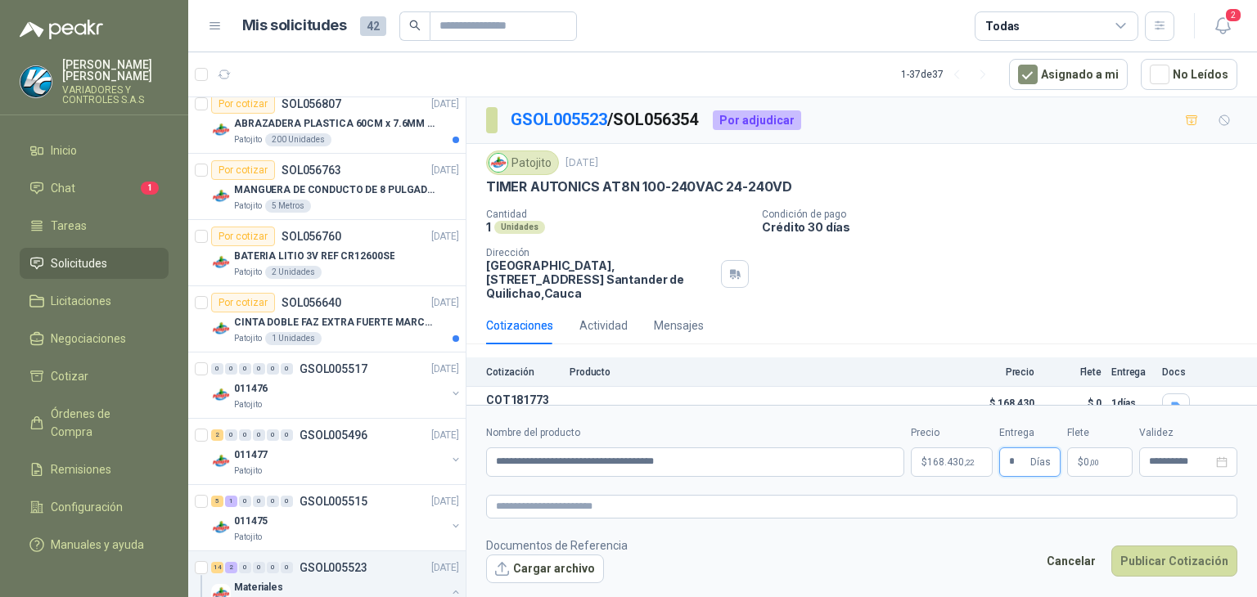
type input "*"
click at [1094, 469] on p "$ 0 ,00" at bounding box center [1099, 462] width 65 height 29
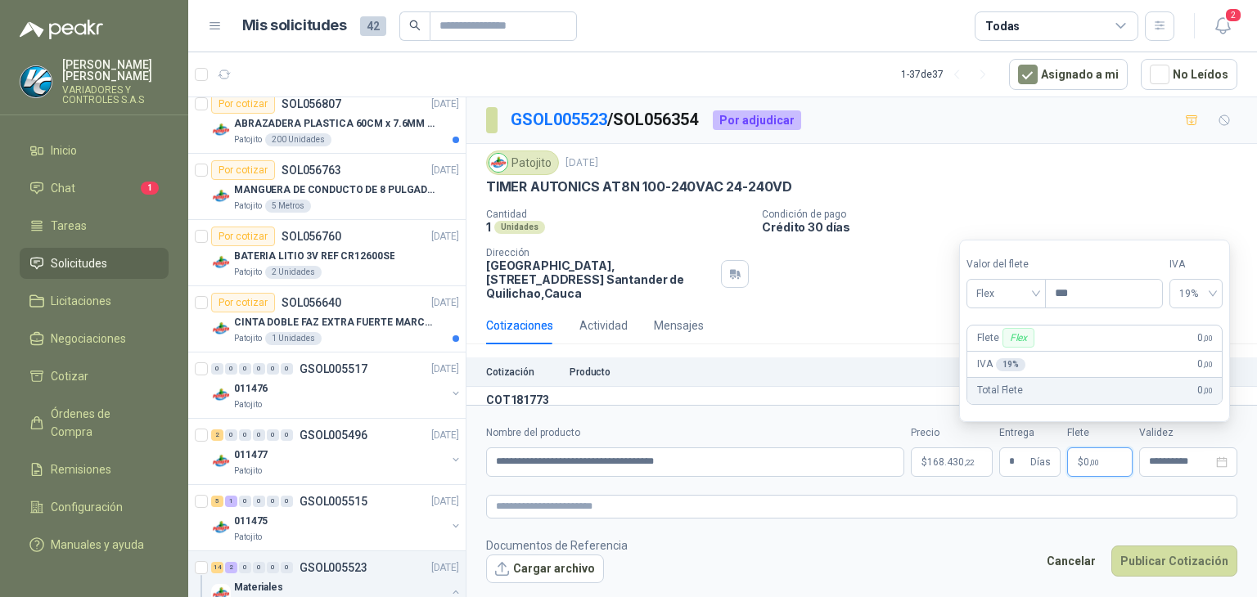
click at [1078, 493] on form "**********" at bounding box center [861, 504] width 790 height 198
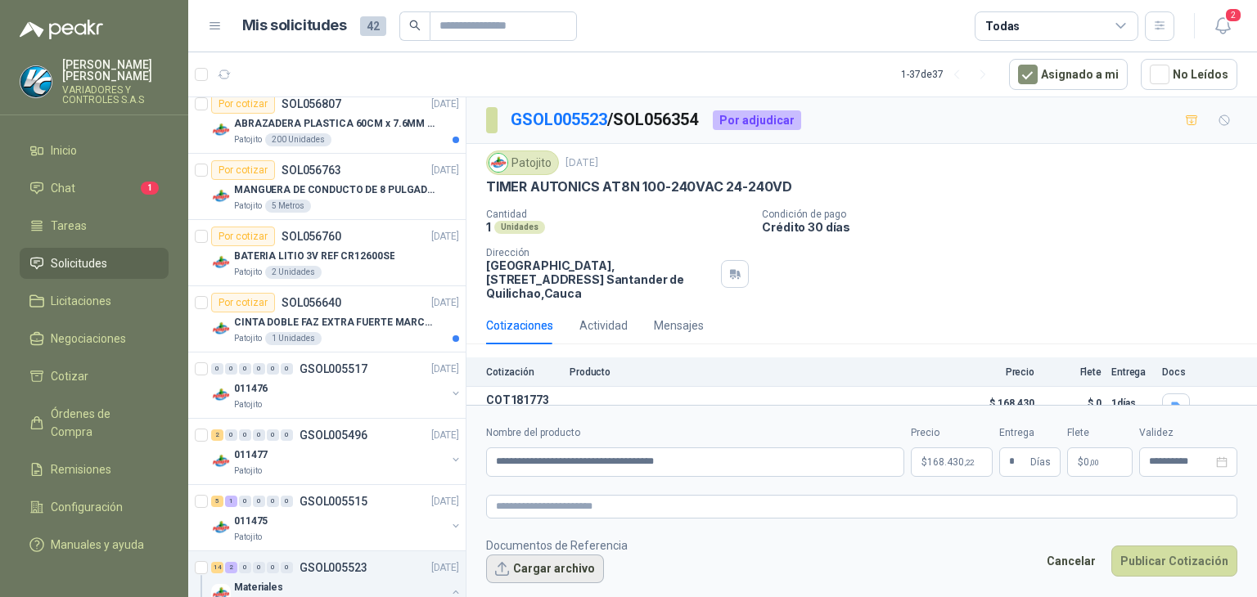
click at [569, 566] on button "Cargar archivo" at bounding box center [545, 569] width 118 height 29
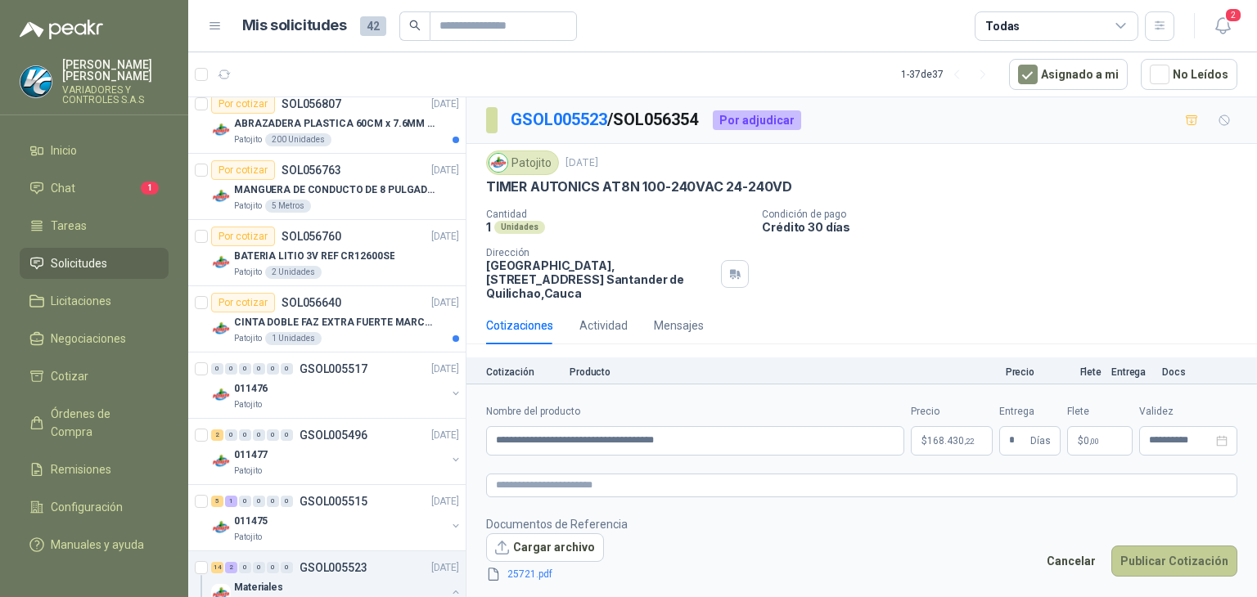
click at [1182, 563] on button "Publicar Cotización" at bounding box center [1174, 561] width 126 height 31
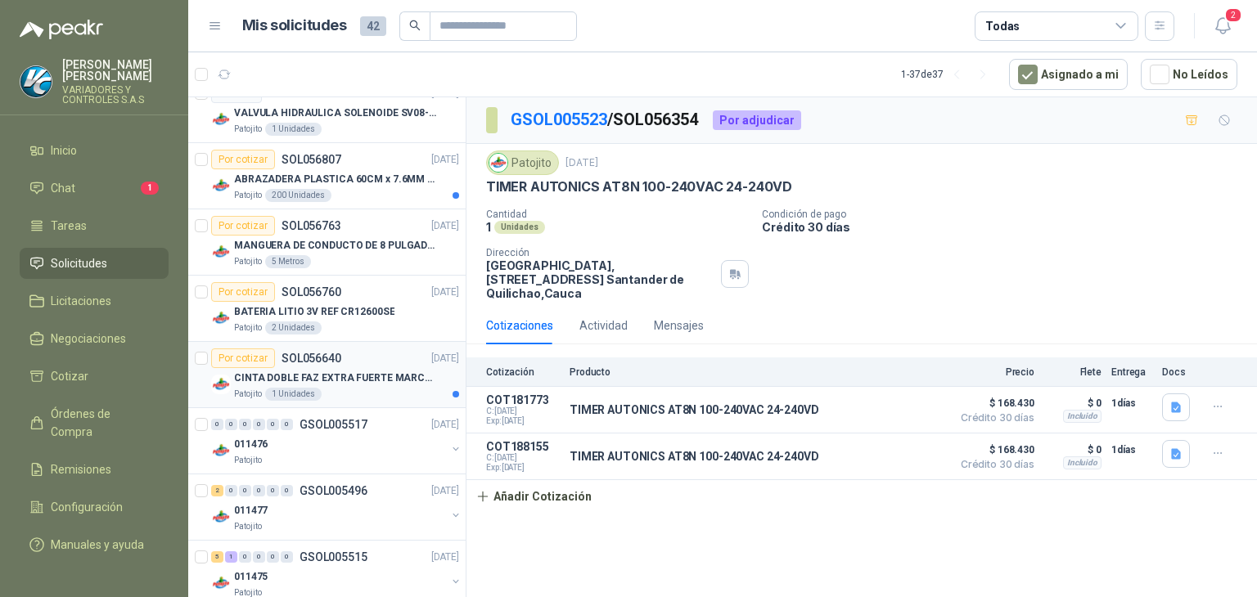
scroll to position [409, 0]
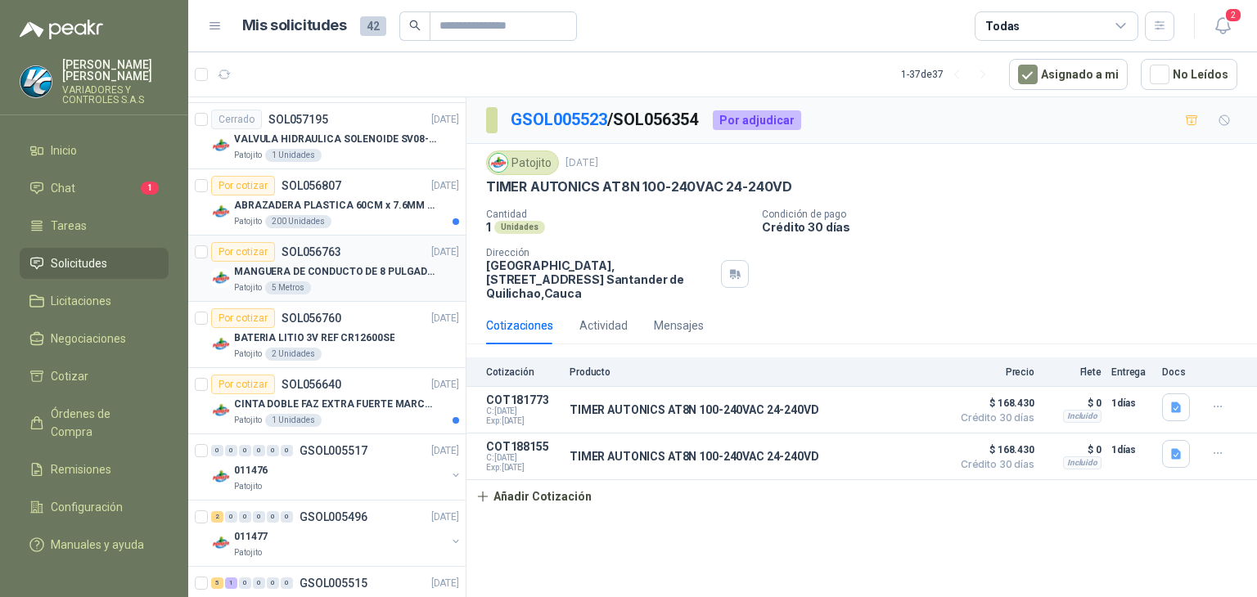
click at [352, 276] on p "MANGUERA DE CONDUCTO DE 8 PULGADAS DE ALAMBRE DE ACERO PU" at bounding box center [336, 272] width 204 height 16
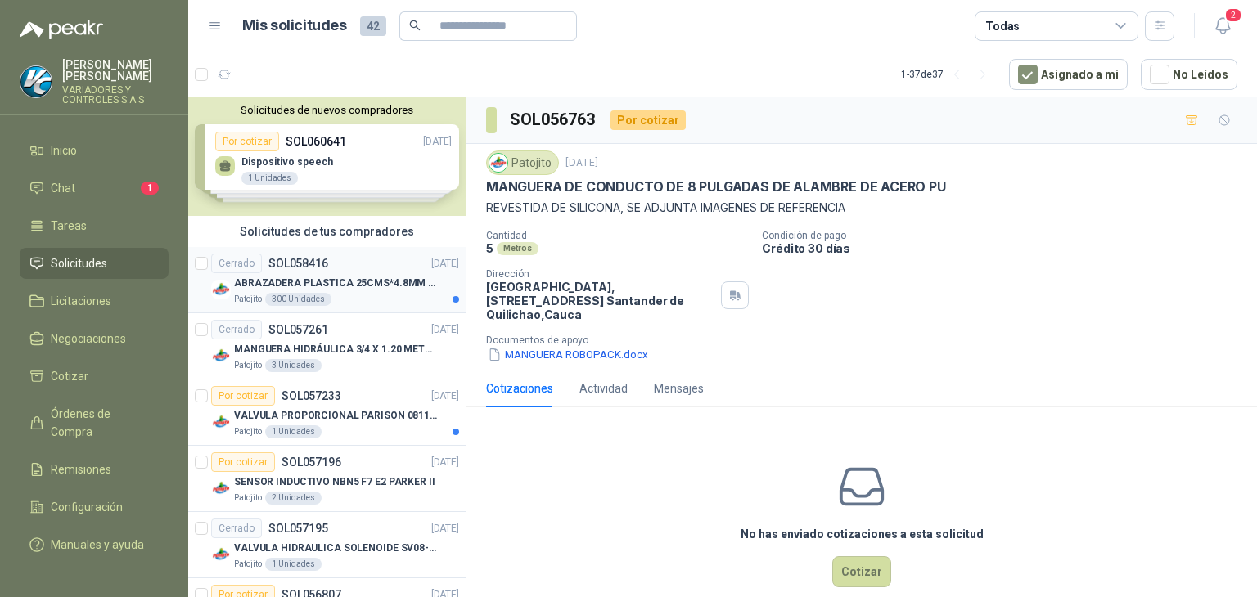
click at [365, 295] on div "Patojito 300 Unidades" at bounding box center [346, 299] width 225 height 13
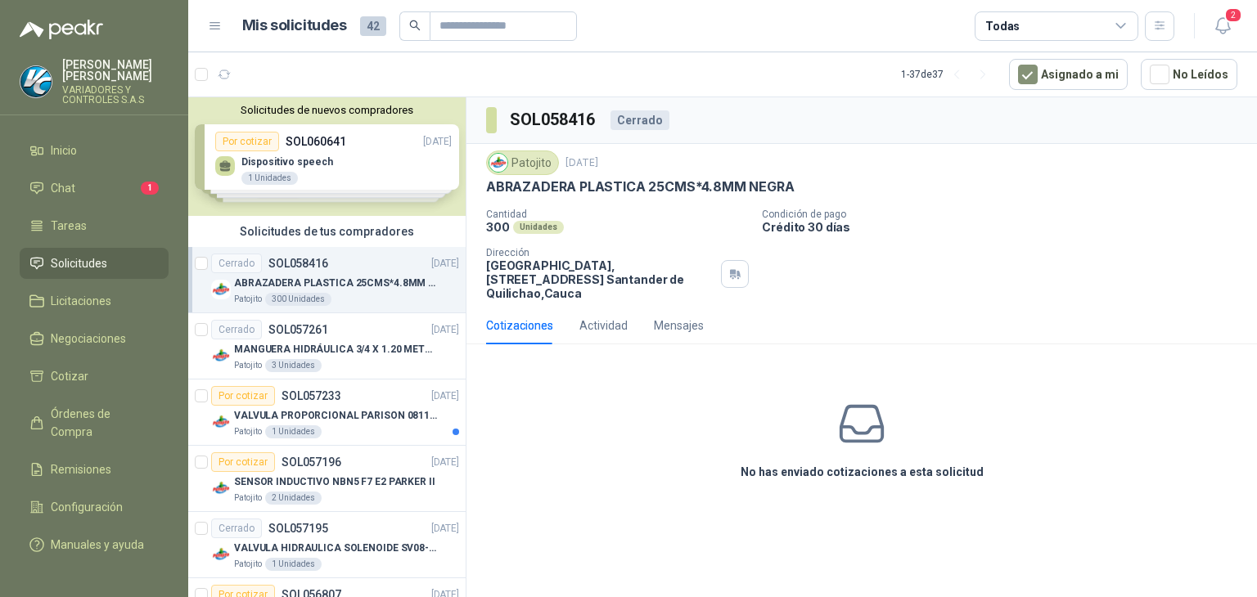
click at [682, 187] on p "ABRAZADERA PLASTICA 25CMS*4.8MM NEGRA" at bounding box center [640, 186] width 308 height 17
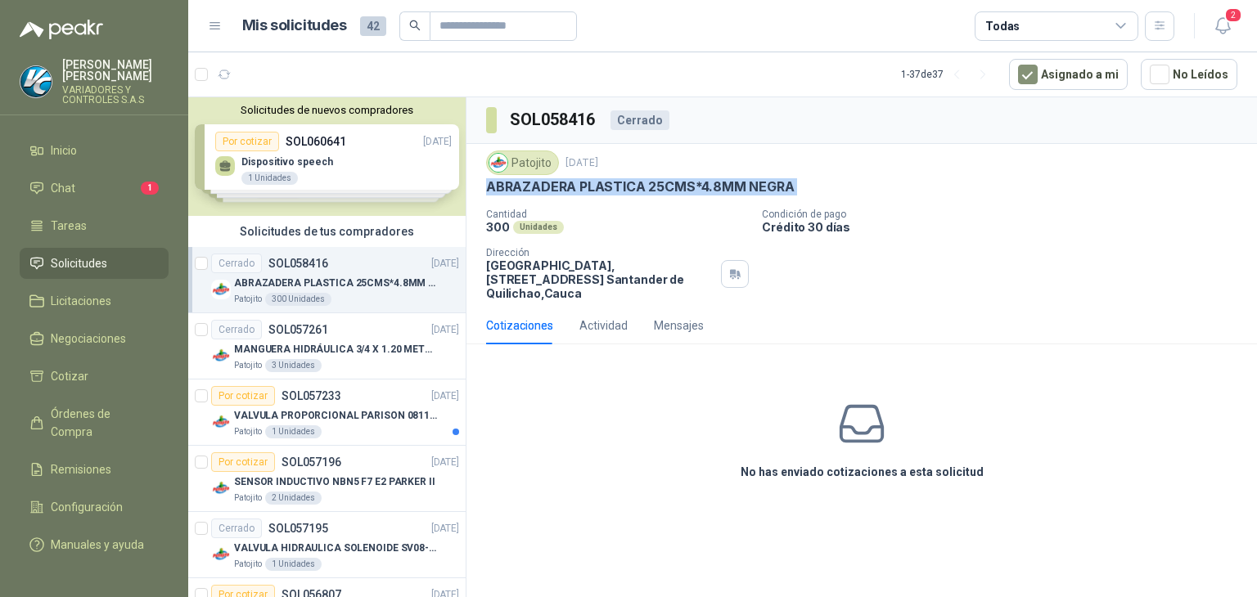
click at [682, 187] on p "ABRAZADERA PLASTICA 25CMS*4.8MM NEGRA" at bounding box center [640, 186] width 308 height 17
copy p "ABRAZADERA PLASTICA 25CMS*4.8MM NEGRA"
click at [353, 335] on div "Cerrado SOL057261 [DATE]" at bounding box center [335, 330] width 248 height 20
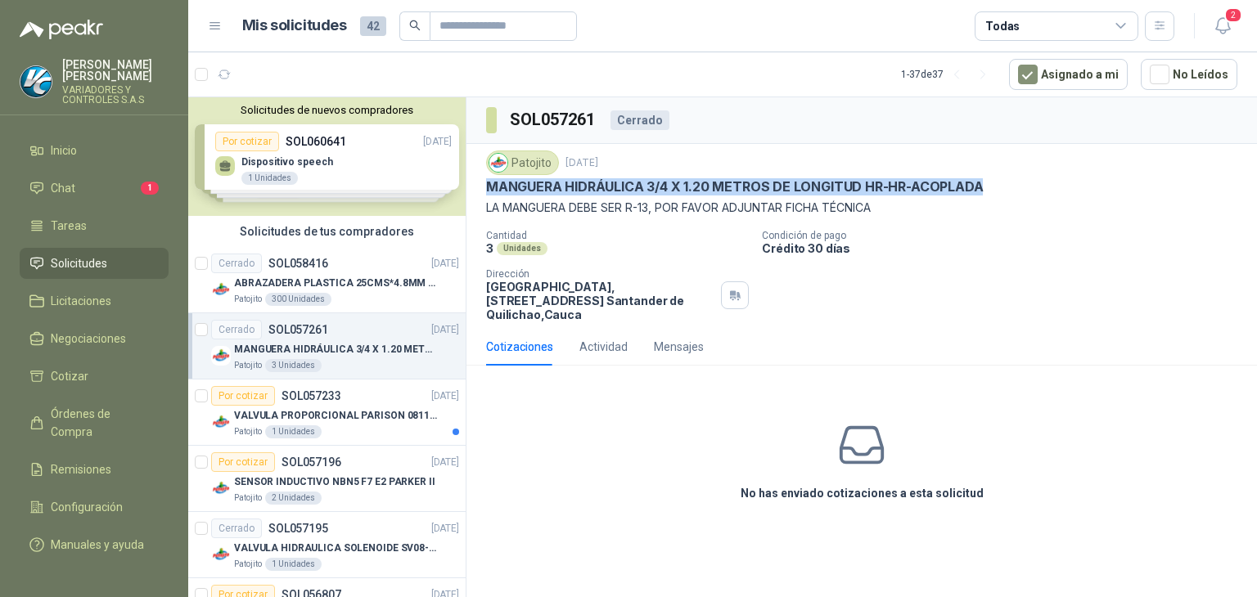
drag, startPoint x: 982, startPoint y: 187, endPoint x: 482, endPoint y: 188, distance: 500.0
click at [482, 188] on div "Patojito [DATE] MANGUERA HIDRÁULICA 3/4 X 1.20 METROS DE LONGITUD HR-HR-ACOPLAD…" at bounding box center [861, 236] width 790 height 184
click at [486, 184] on p "MANGUERA HIDRÁULICA 3/4 X 1.20 METROS DE LONGITUD HR-HR-ACOPLADA" at bounding box center [734, 186] width 497 height 17
drag, startPoint x: 488, startPoint y: 183, endPoint x: 866, endPoint y: 212, distance: 379.1
click at [866, 212] on div "Patojito [DATE] MANGUERA HIDRÁULICA 3/4 X 1.20 METROS DE LONGITUD HR-HR-ACOPLAD…" at bounding box center [861, 184] width 751 height 66
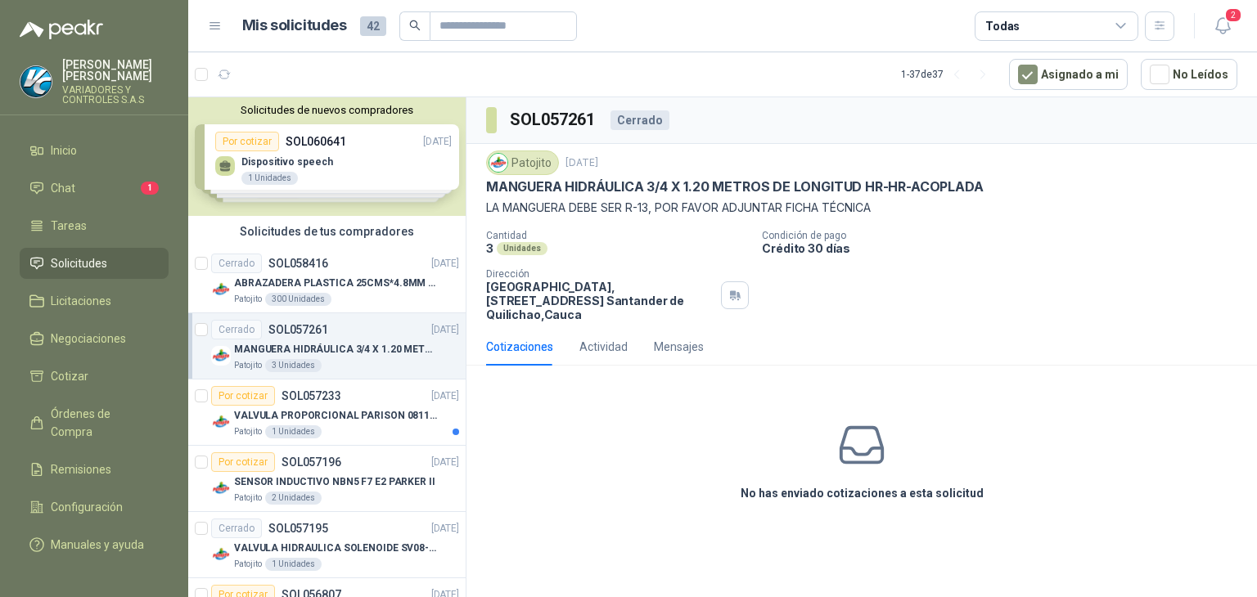
click at [759, 160] on div "Patojito [DATE]" at bounding box center [861, 163] width 751 height 25
click at [795, 187] on p "MANGUERA HIDRÁULICA 3/4 X 1.20 METROS DE LONGITUD HR-HR-ACOPLADA" at bounding box center [734, 186] width 497 height 17
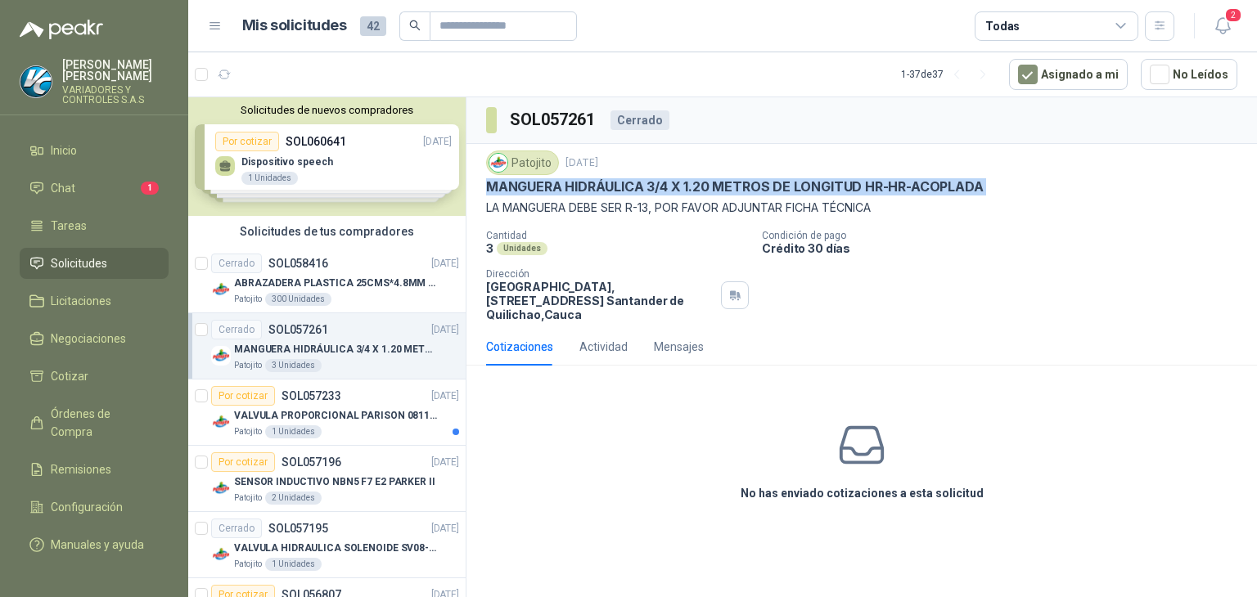
click at [795, 187] on p "MANGUERA HIDRÁULICA 3/4 X 1.20 METROS DE LONGITUD HR-HR-ACOPLADA" at bounding box center [734, 186] width 497 height 17
copy p "MANGUERA HIDRÁULICA 3/4 X 1.20 METROS DE LONGITUD HR-HR-ACOPLADA"
click at [350, 398] on div "Por cotizar SOL057233 [DATE]" at bounding box center [335, 396] width 248 height 20
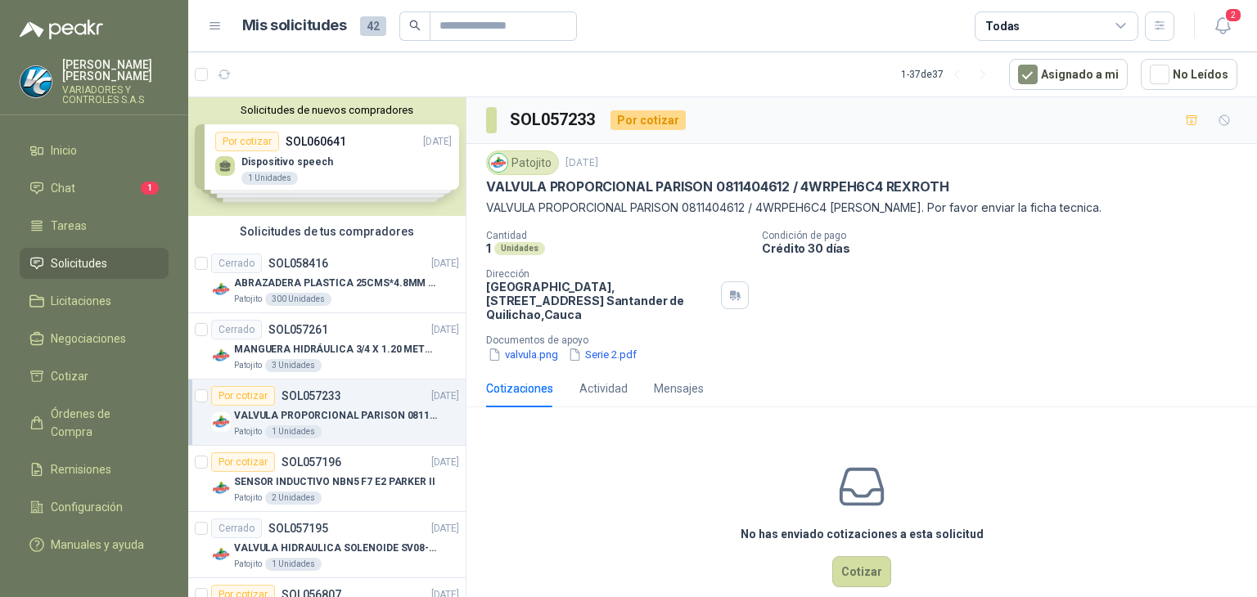
click at [844, 186] on p "VALVULA PROPORCIONAL PARISON 0811404612 / 4WRPEH6C4 REXROTH" at bounding box center [717, 186] width 462 height 17
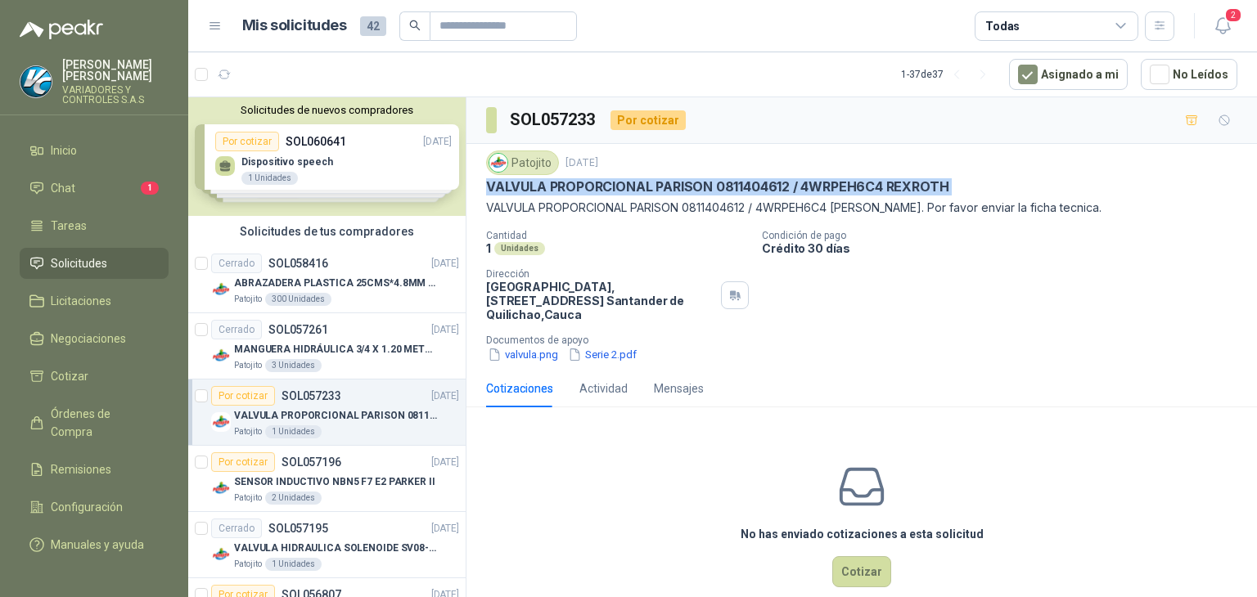
click at [844, 186] on p "VALVULA PROPORCIONAL PARISON 0811404612 / 4WRPEH6C4 REXROTH" at bounding box center [717, 186] width 462 height 17
copy p "VALVULA PROPORCIONAL PARISON 0811404612 / 4WRPEH6C4 REXROTH"
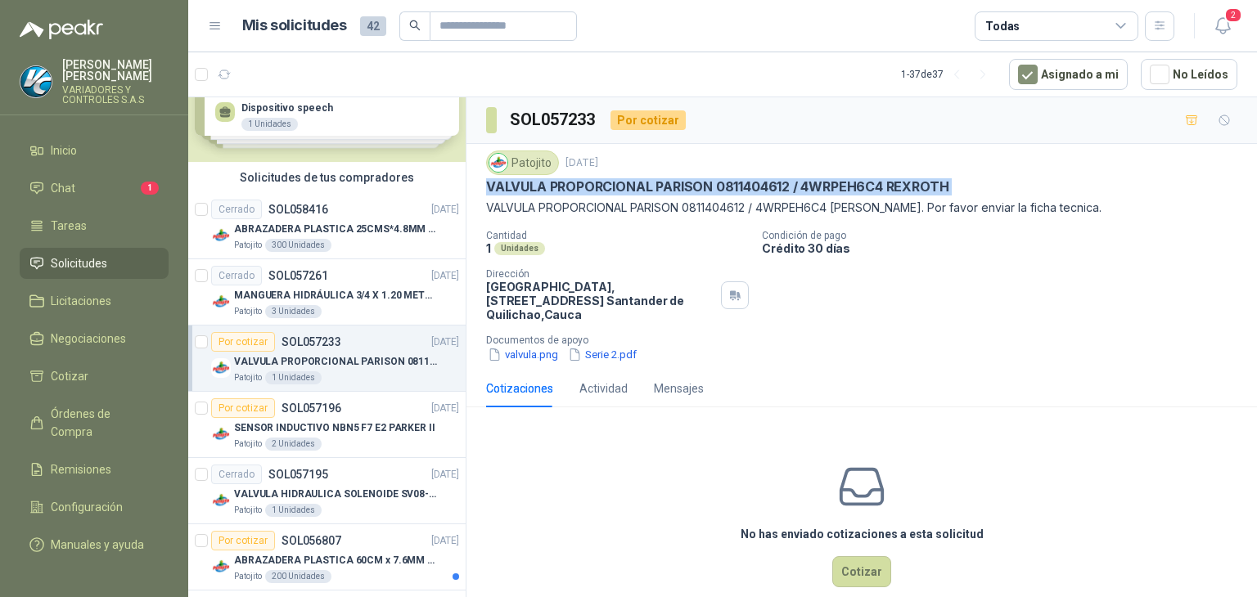
scroll to position [82, 0]
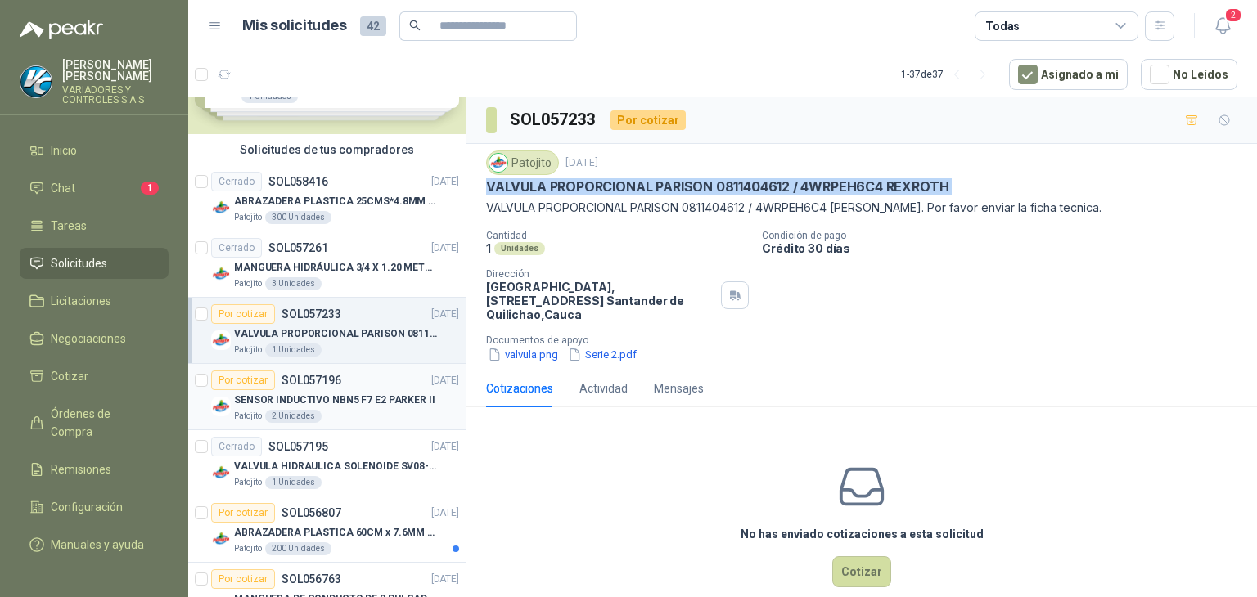
click at [329, 397] on p "SENSOR INDUCTIVO NBN5 F7 E2 PARKER II" at bounding box center [334, 401] width 201 height 16
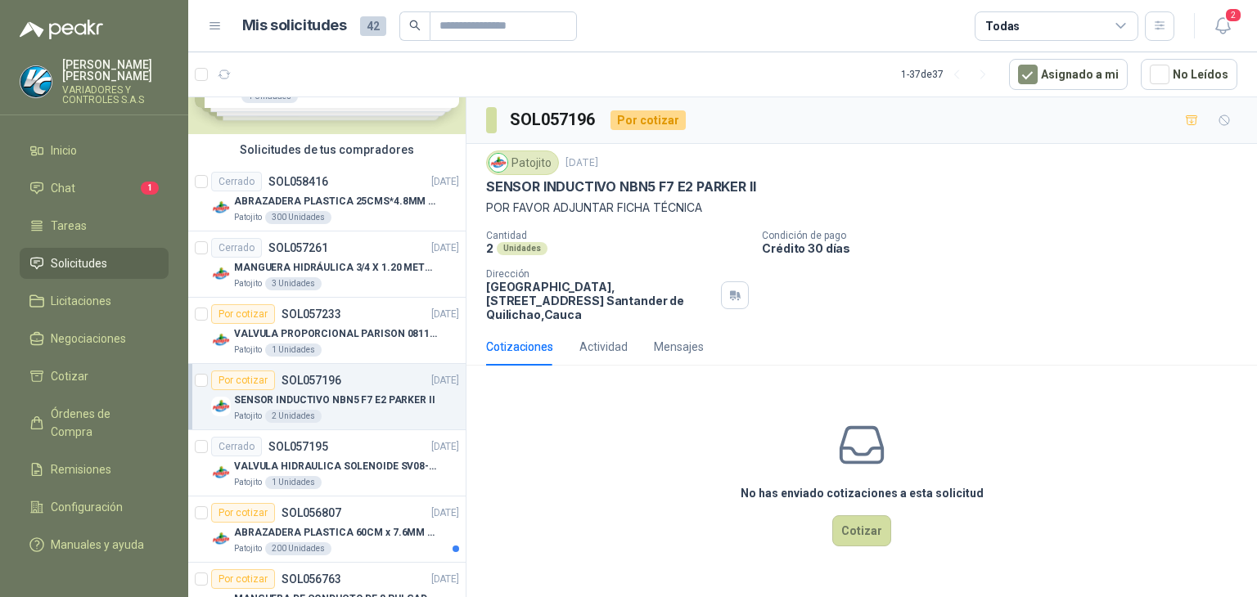
click at [700, 178] on p "SENSOR INDUCTIVO NBN5 F7 E2 PARKER II" at bounding box center [620, 186] width 269 height 17
copy p "SENSOR INDUCTIVO NBN5 F7 E2 PARKER II"
